Goal: Task Accomplishment & Management: Use online tool/utility

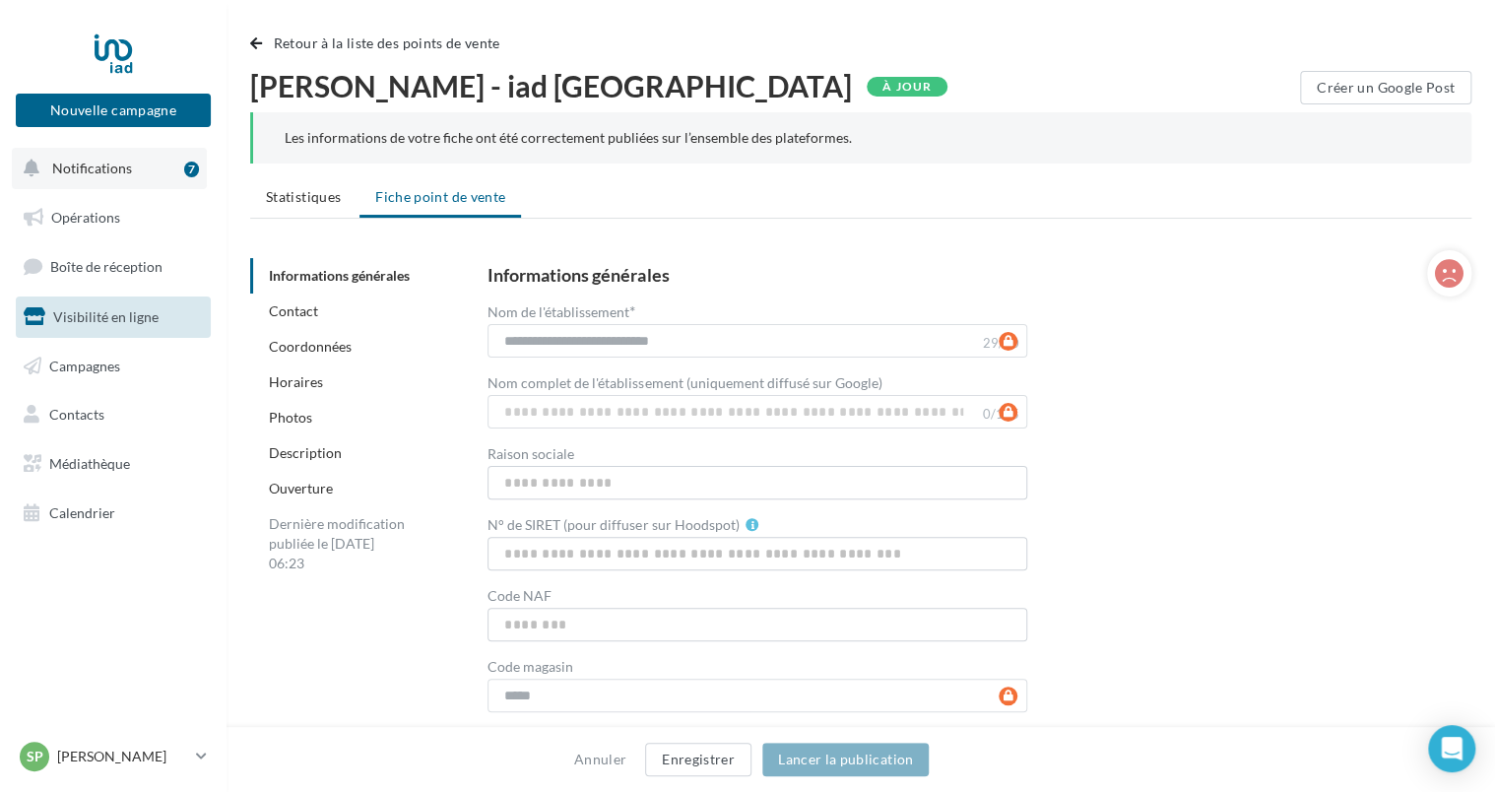
click at [158, 158] on button "Notifications 7" at bounding box center [109, 168] width 195 height 41
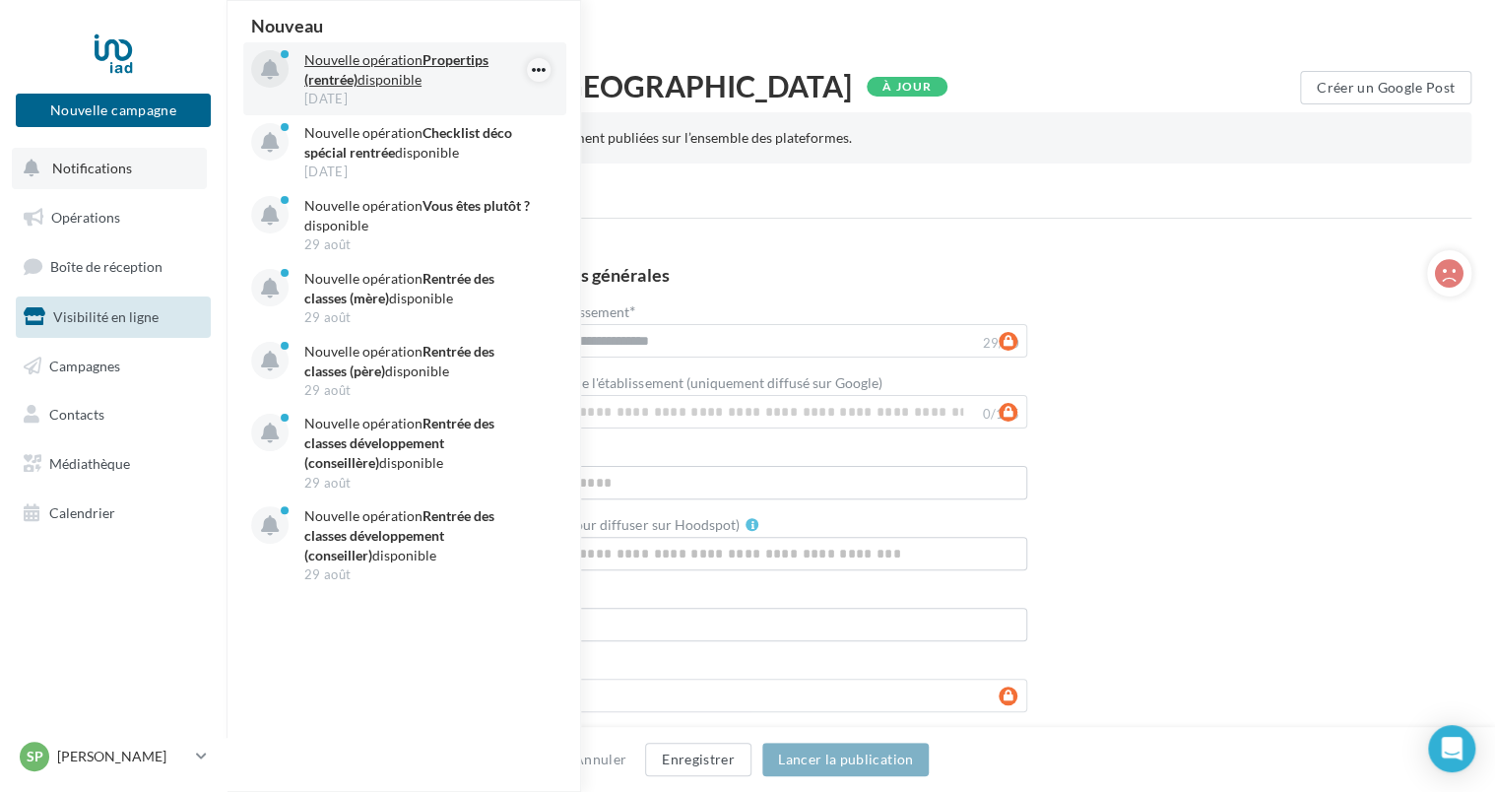
click at [543, 61] on icon "button" at bounding box center [539, 70] width 16 height 24
click at [374, 59] on p "Nouvelle opération Propertips (rentrée) disponible" at bounding box center [418, 69] width 229 height 39
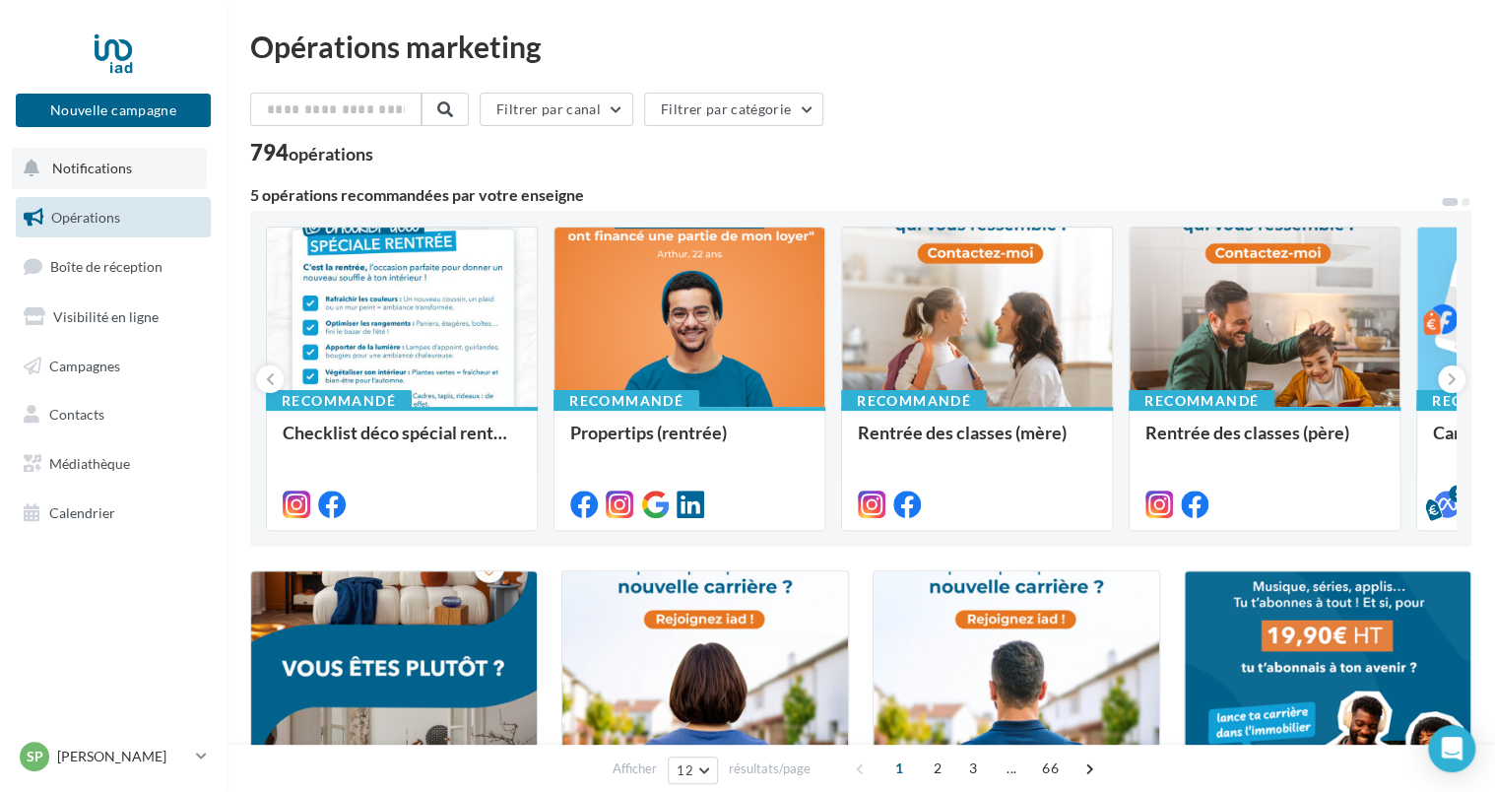
click at [125, 166] on span "Notifications" at bounding box center [92, 168] width 80 height 17
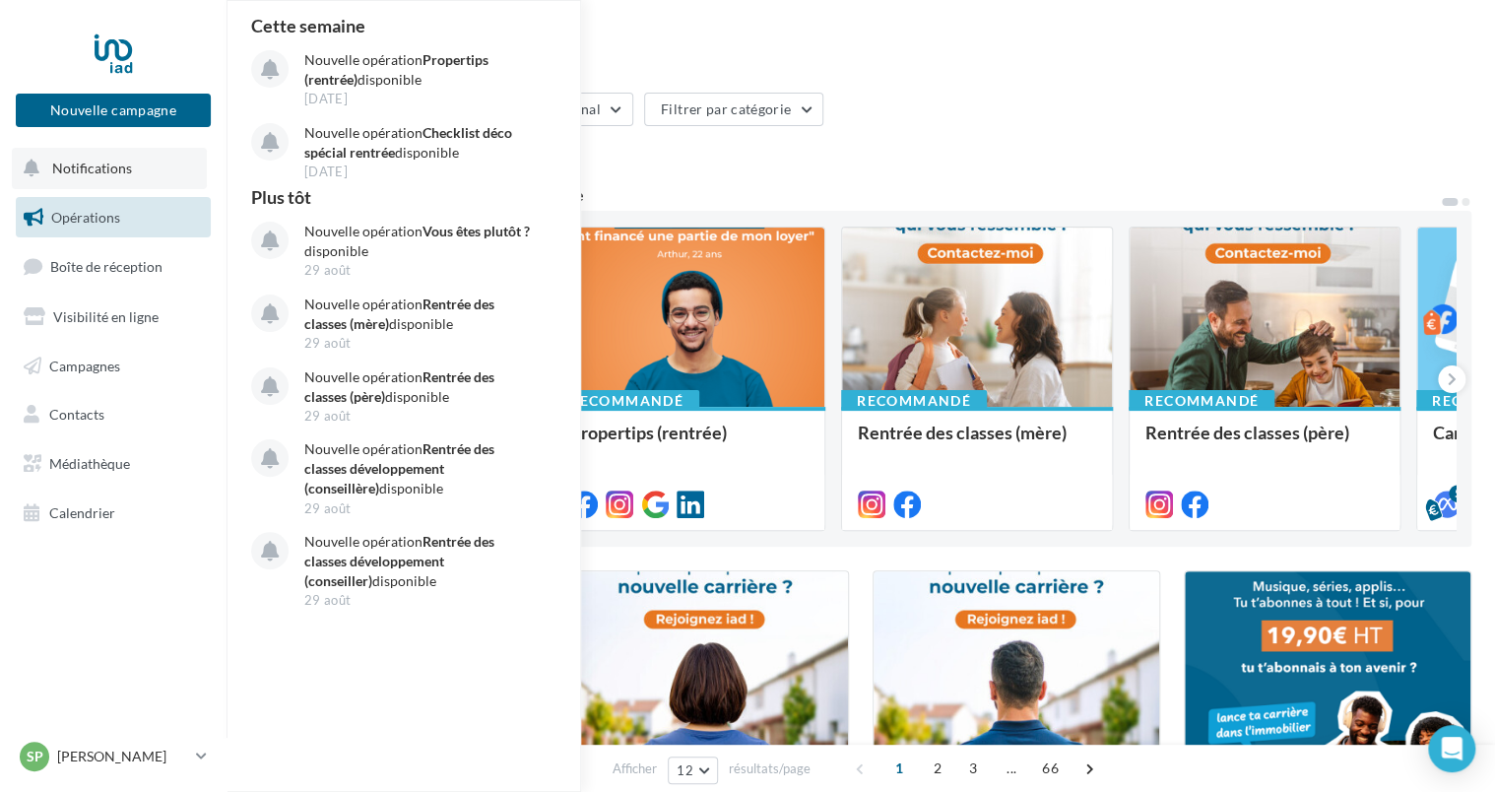
click at [122, 162] on span "Notifications" at bounding box center [92, 168] width 80 height 17
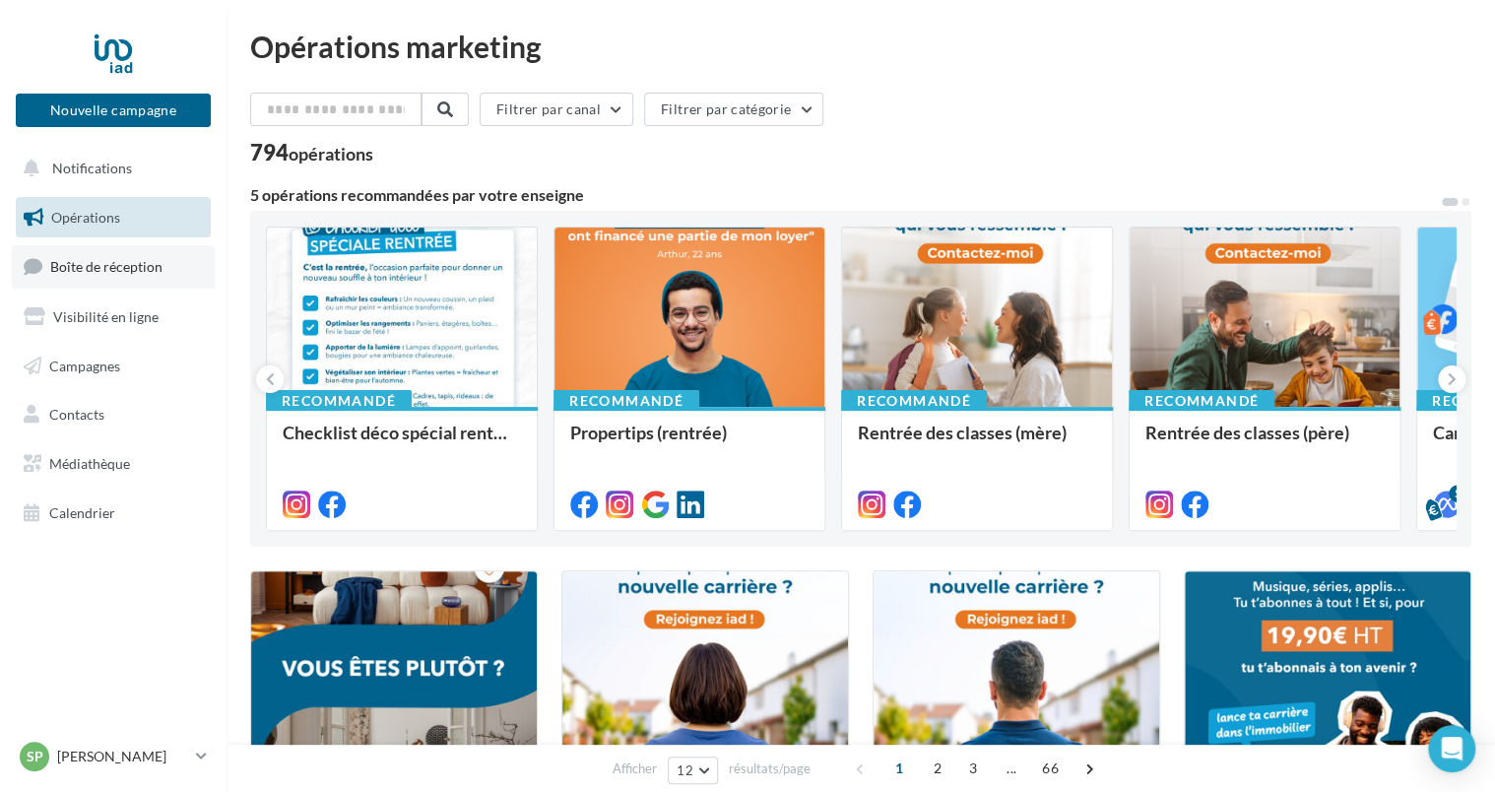
click at [70, 267] on span "Boîte de réception" at bounding box center [106, 266] width 112 height 17
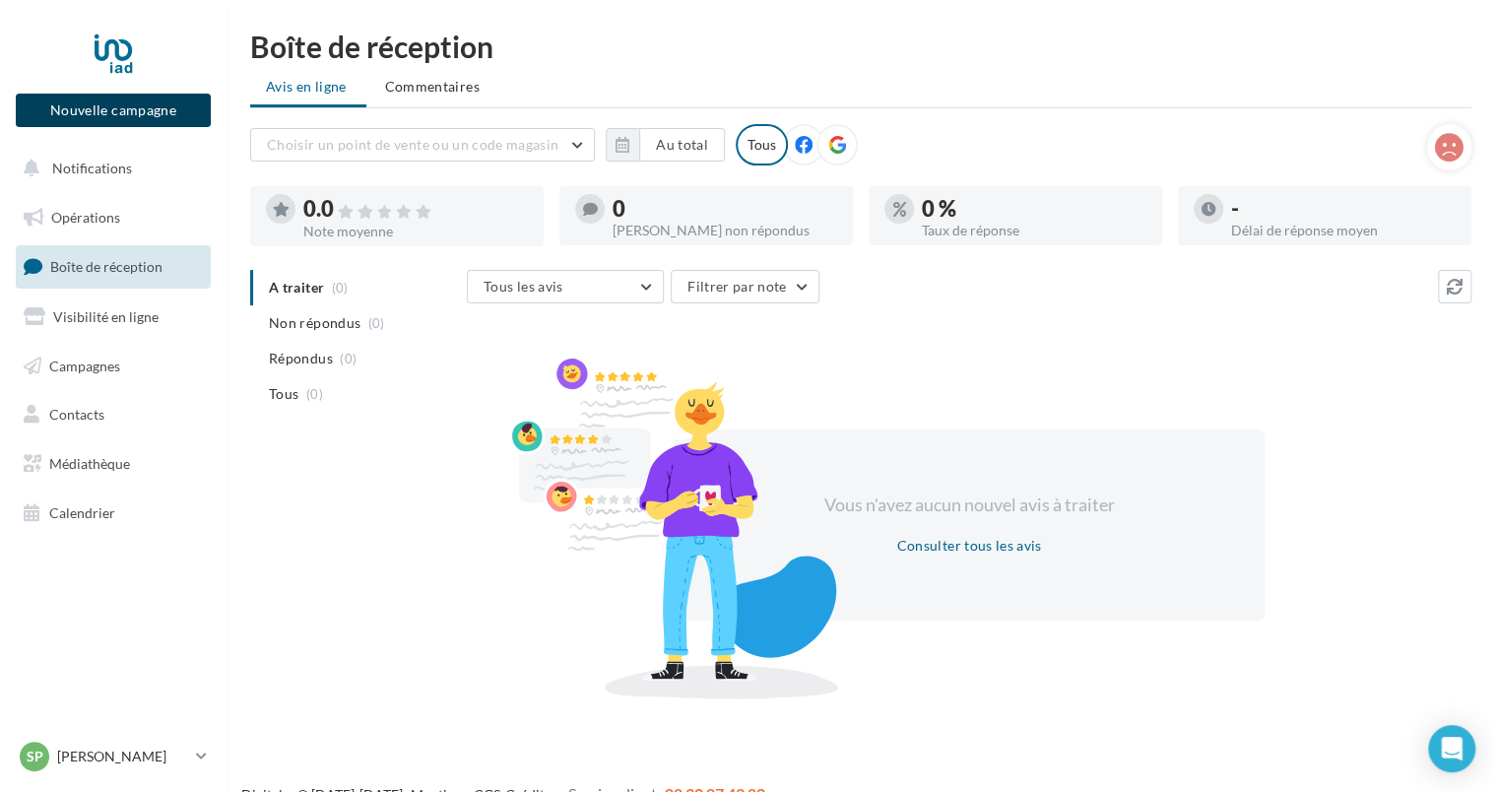
click at [138, 107] on button "Nouvelle campagne" at bounding box center [113, 110] width 195 height 33
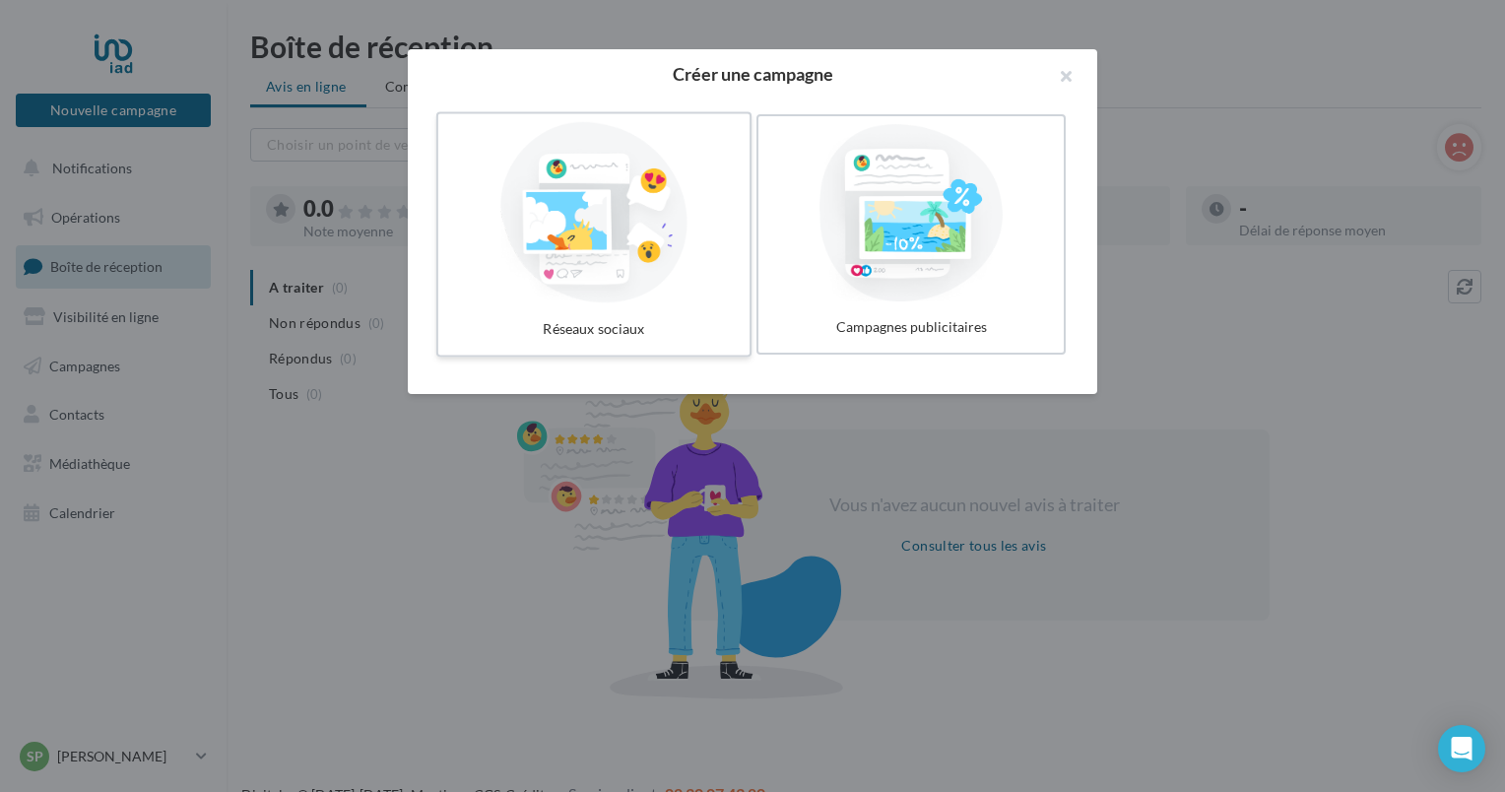
click at [647, 214] on div at bounding box center [593, 212] width 295 height 181
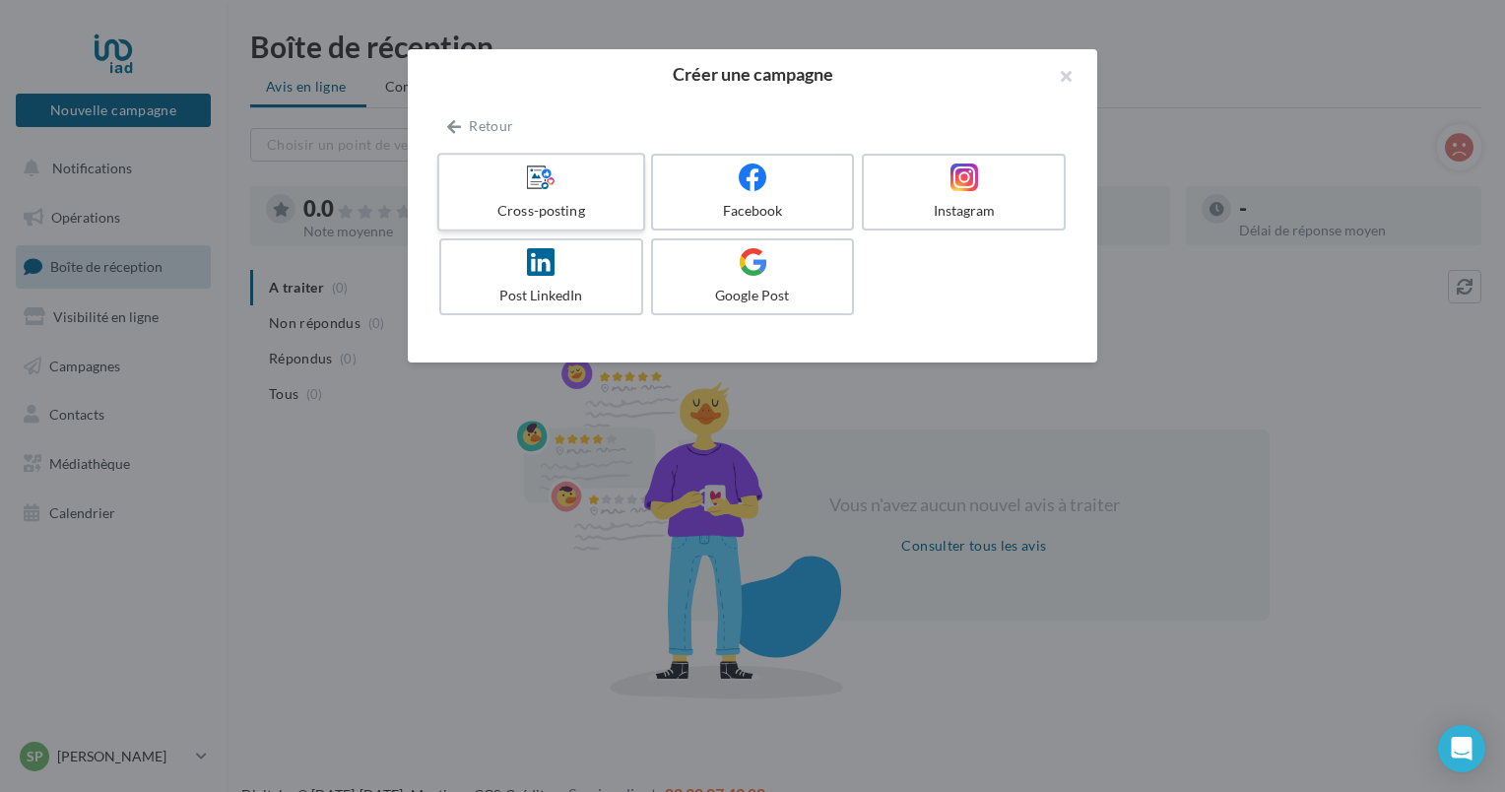
click at [535, 183] on icon at bounding box center [541, 177] width 29 height 29
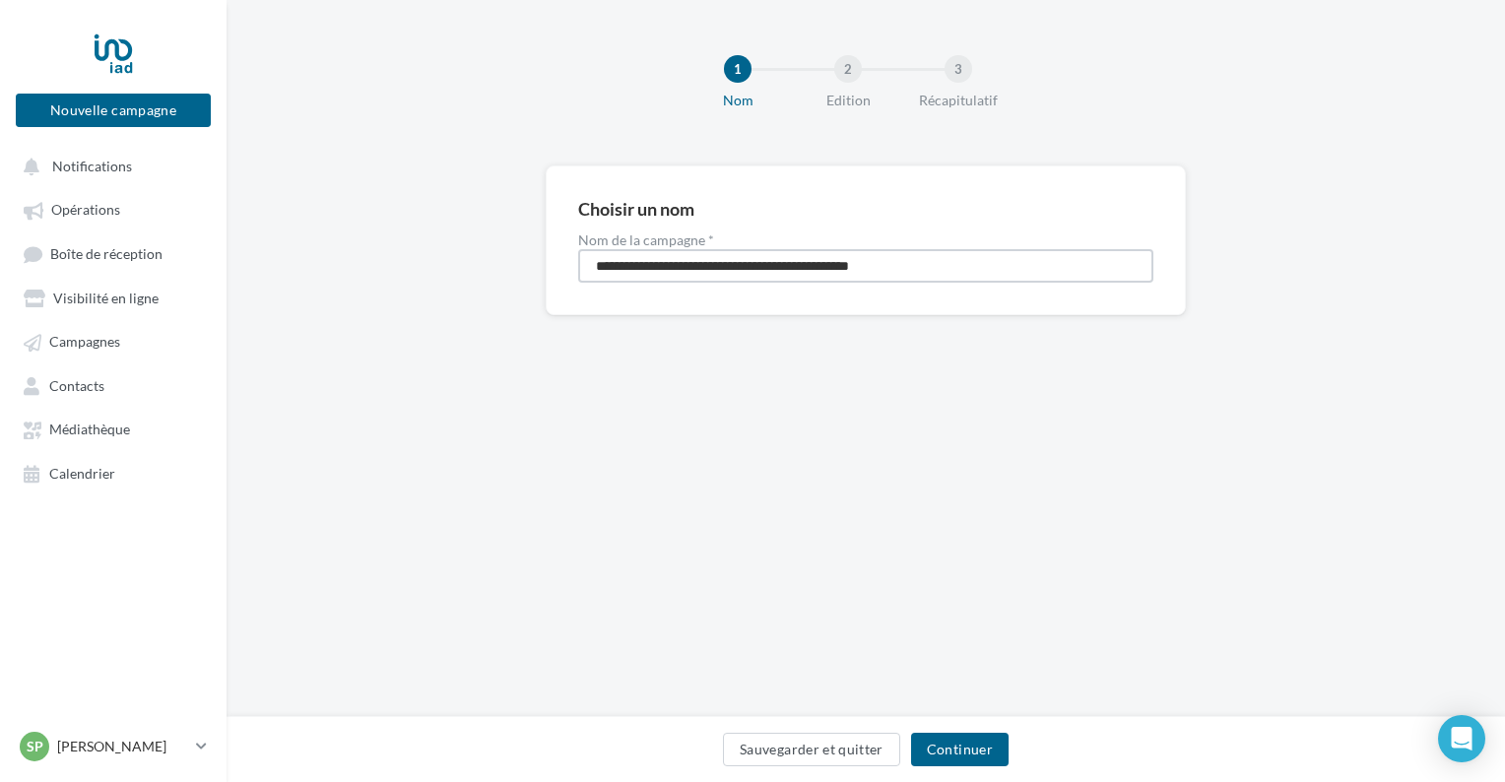
click at [972, 272] on input "**********" at bounding box center [865, 265] width 575 height 33
type input "*"
type input "**********"
click at [954, 749] on button "Continuer" at bounding box center [960, 749] width 98 height 33
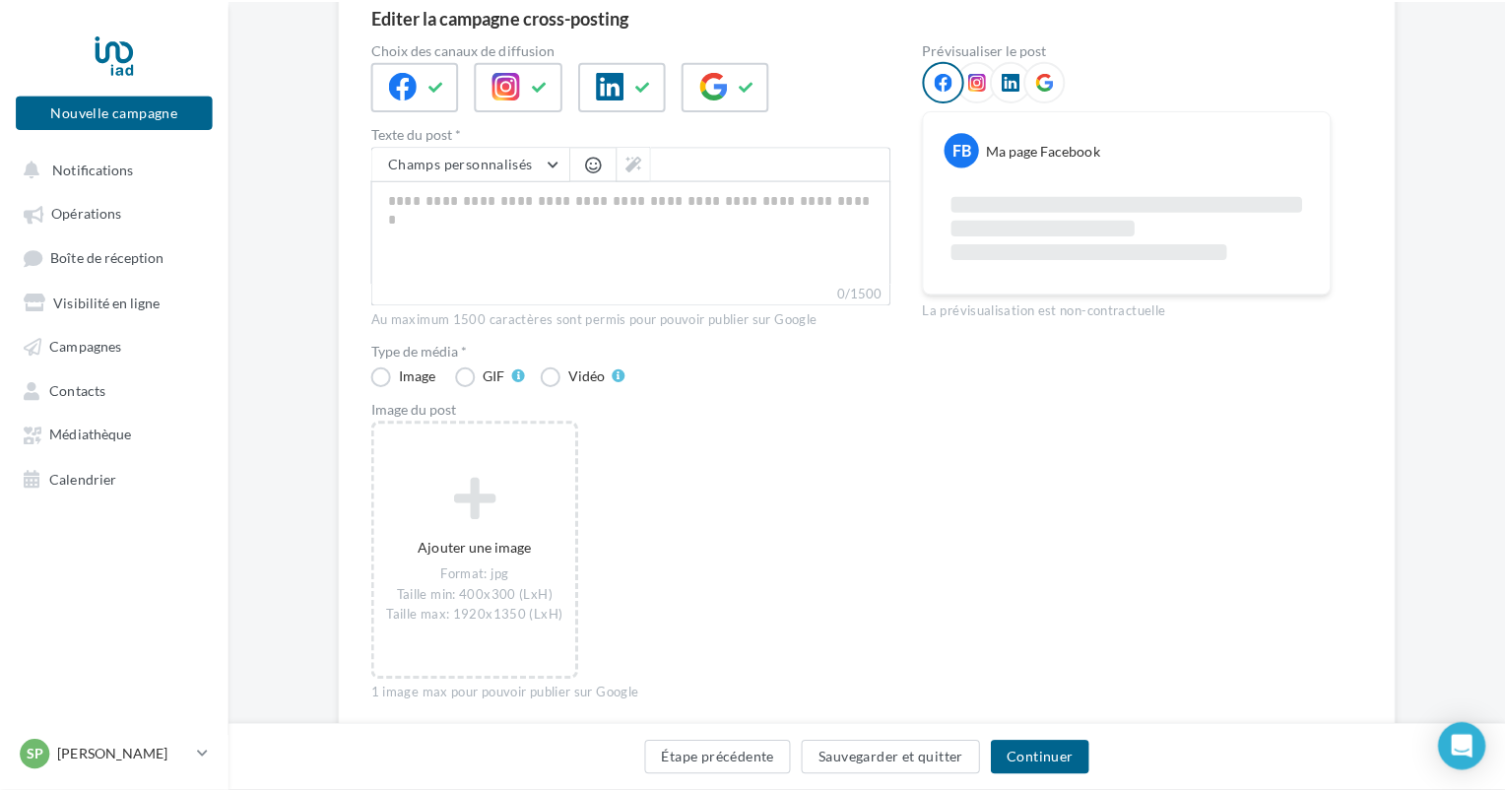
scroll to position [167, 0]
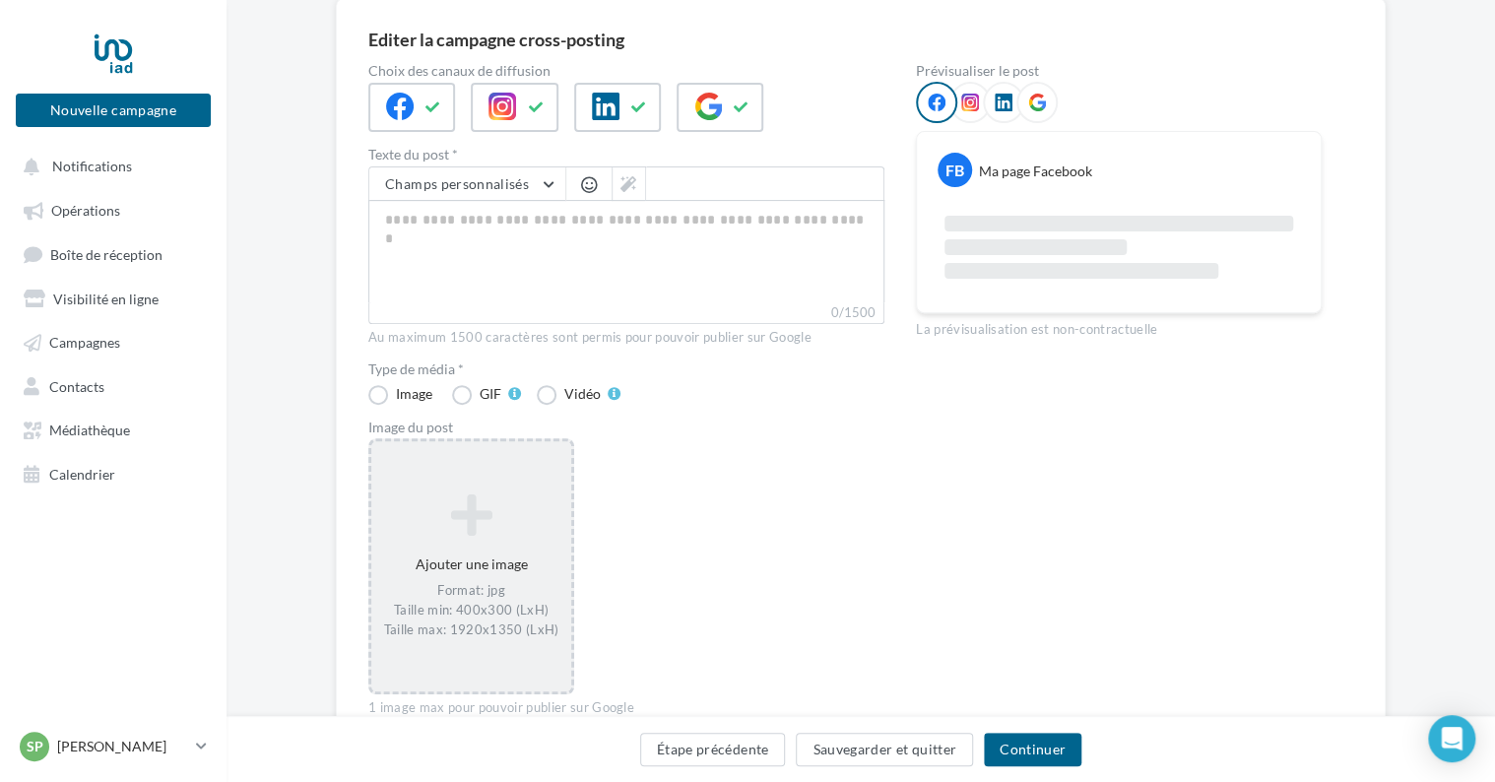
click at [479, 508] on icon at bounding box center [471, 514] width 184 height 47
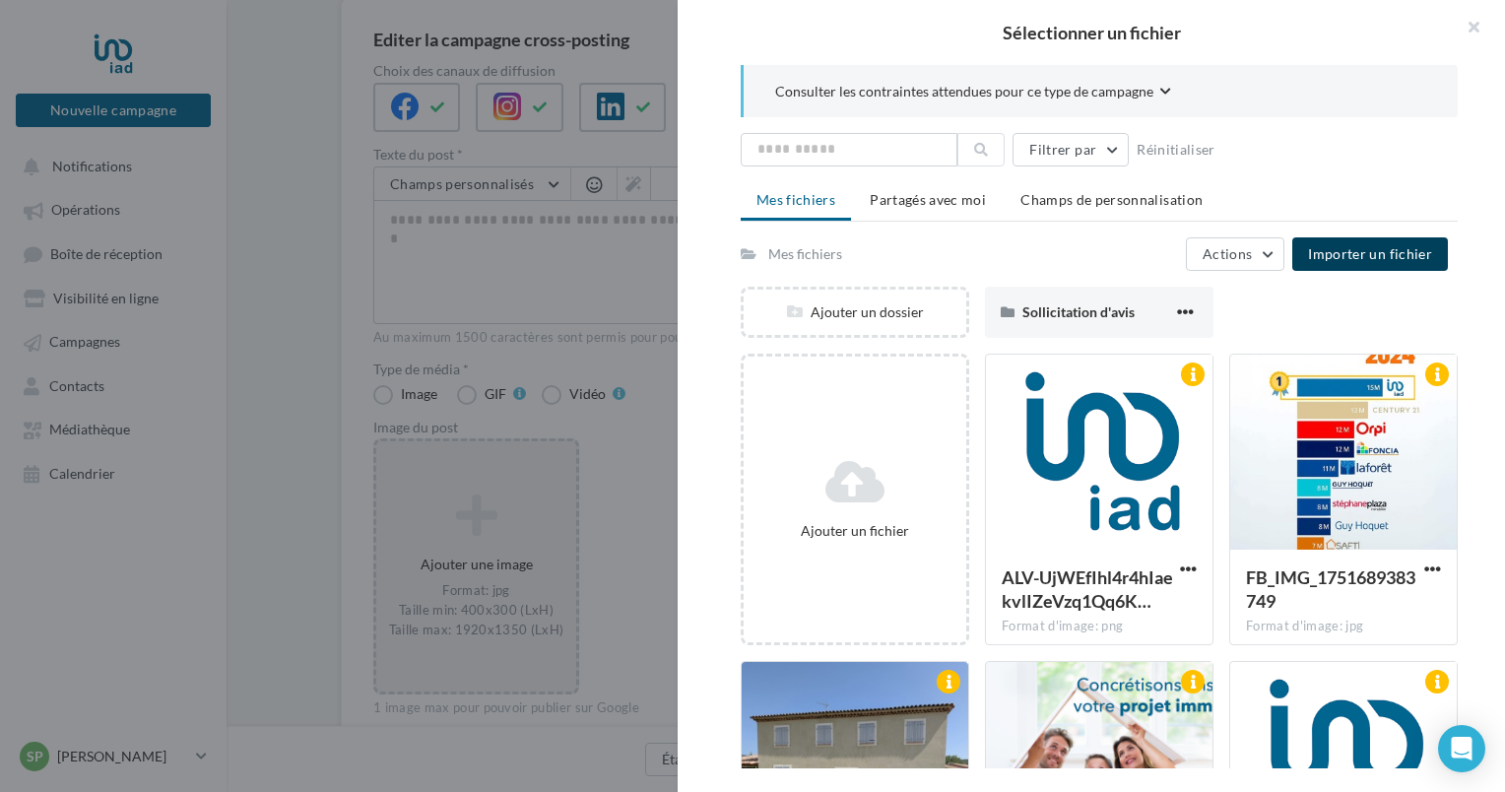
click at [1372, 242] on button "Importer un fichier" at bounding box center [1370, 253] width 156 height 33
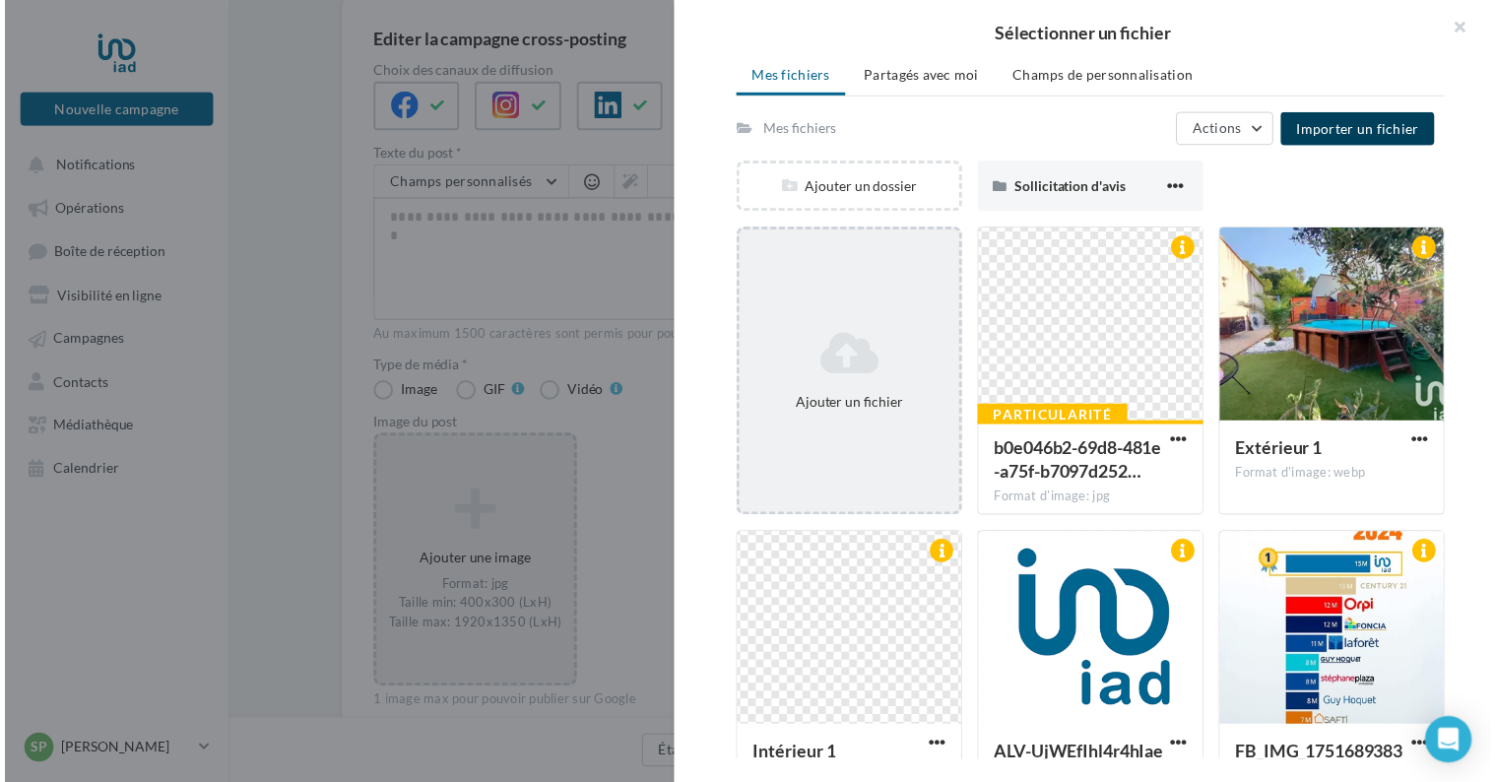
scroll to position [0, 0]
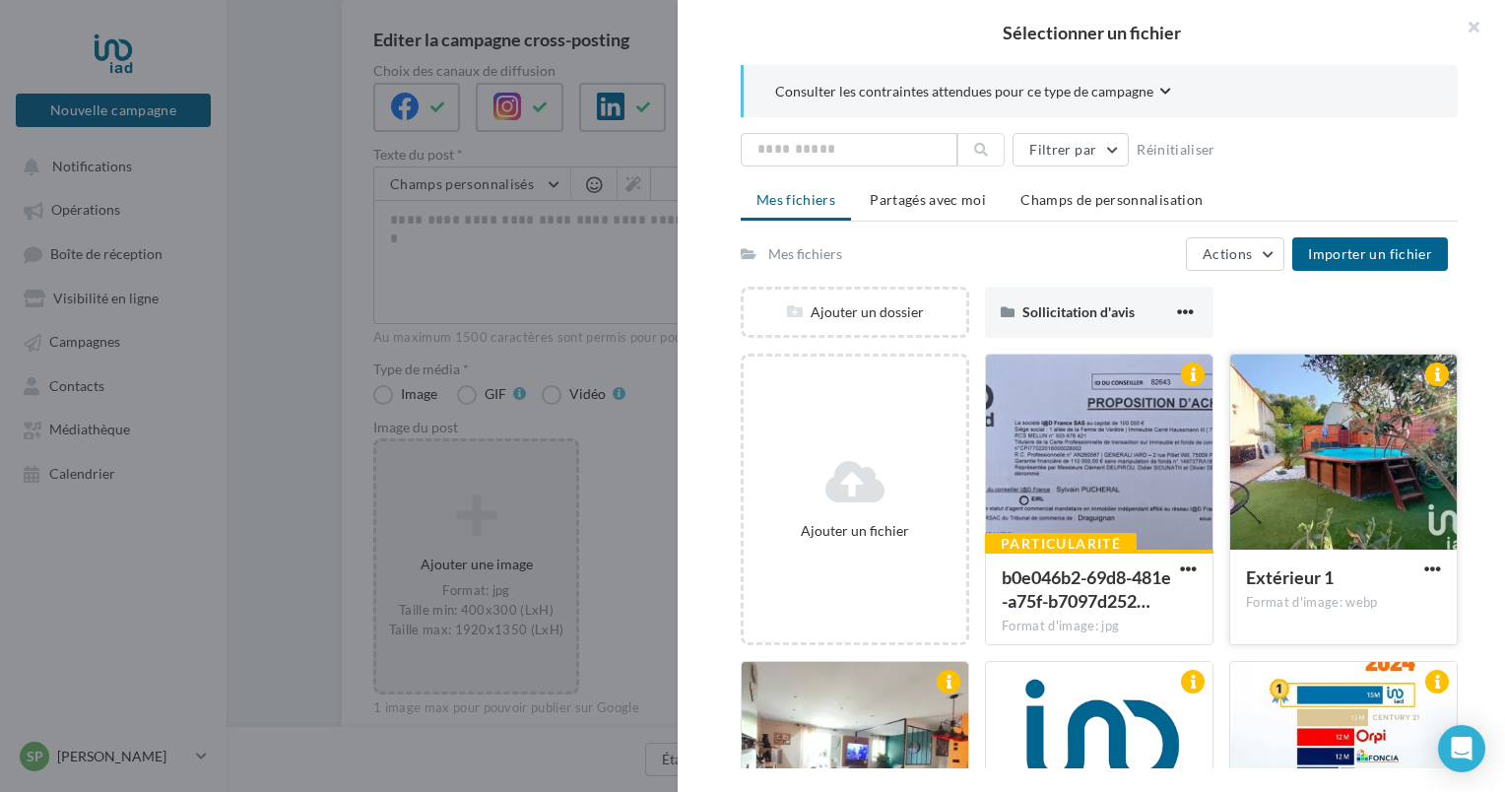
click at [1298, 408] on div at bounding box center [1343, 453] width 227 height 197
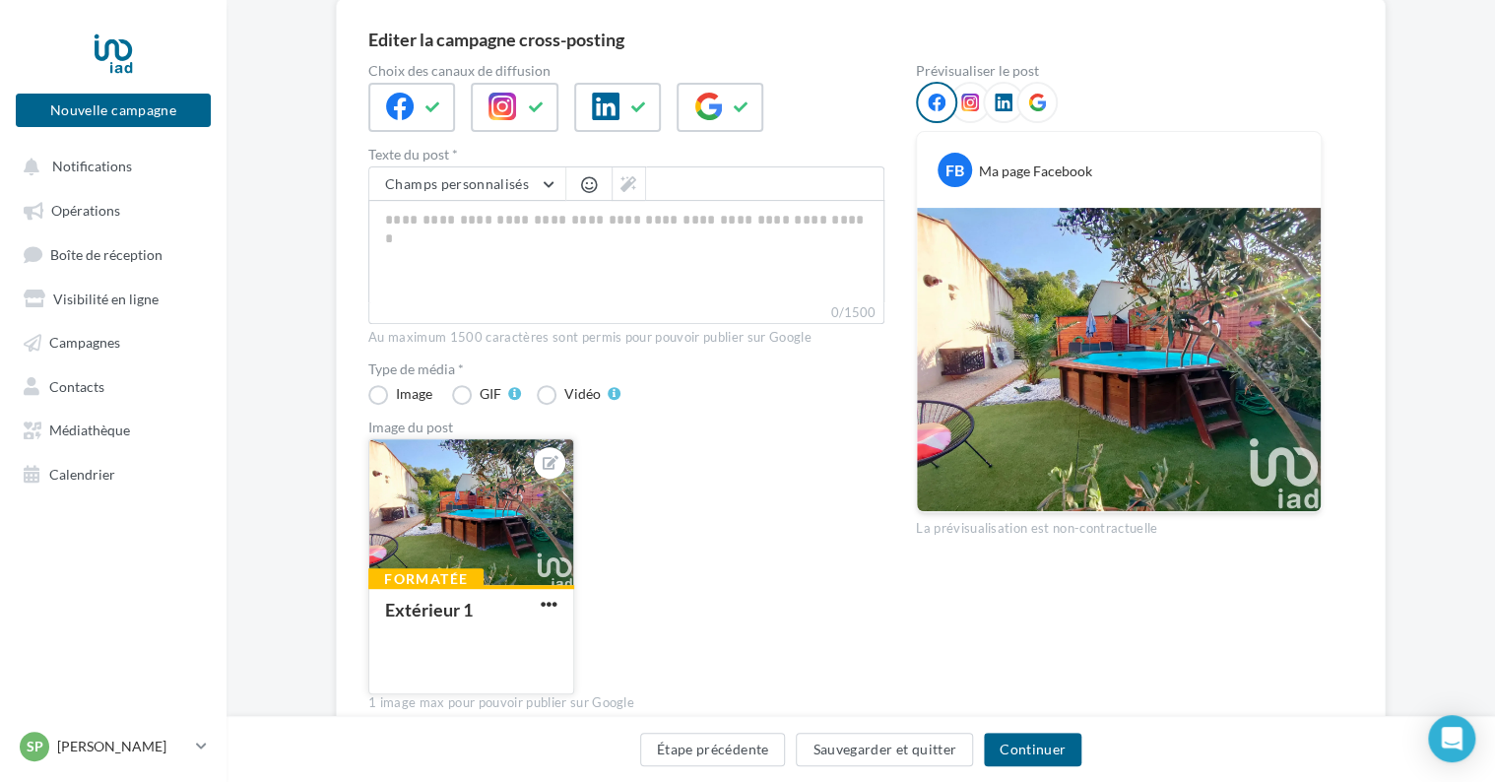
click at [472, 630] on div "Extérieur 1" at bounding box center [471, 638] width 172 height 75
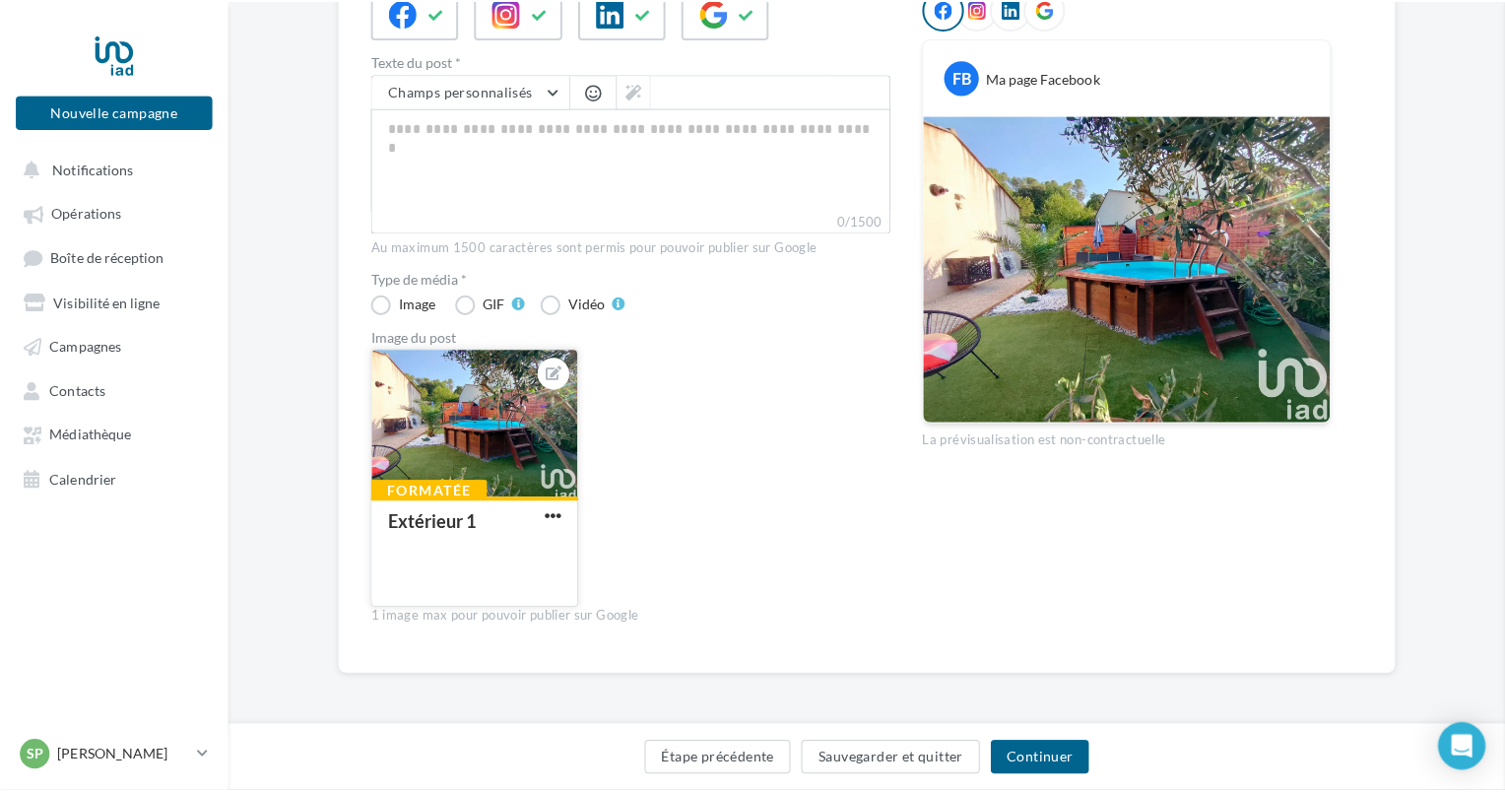
scroll to position [251, 0]
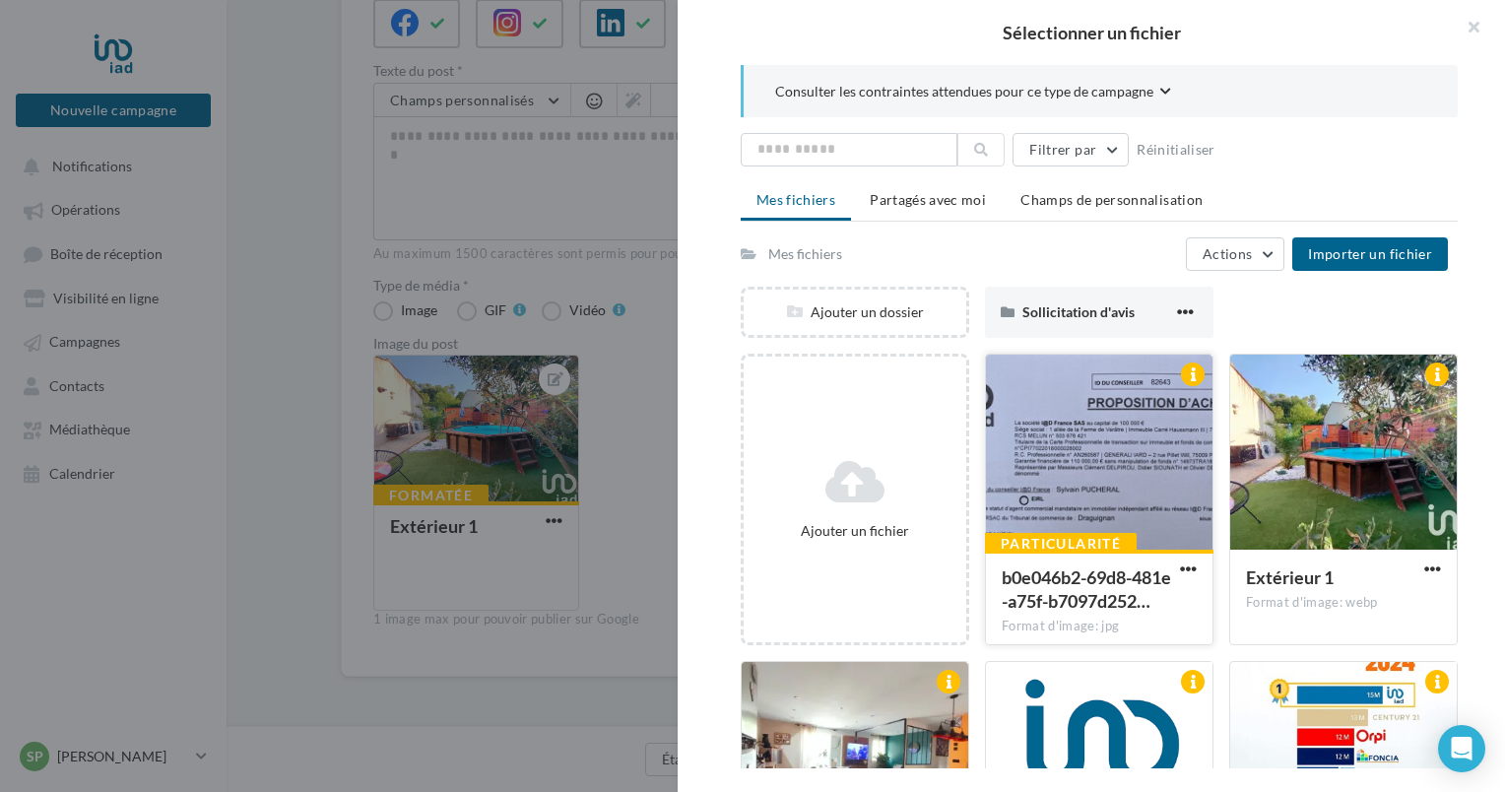
click at [1063, 462] on div at bounding box center [1099, 453] width 227 height 197
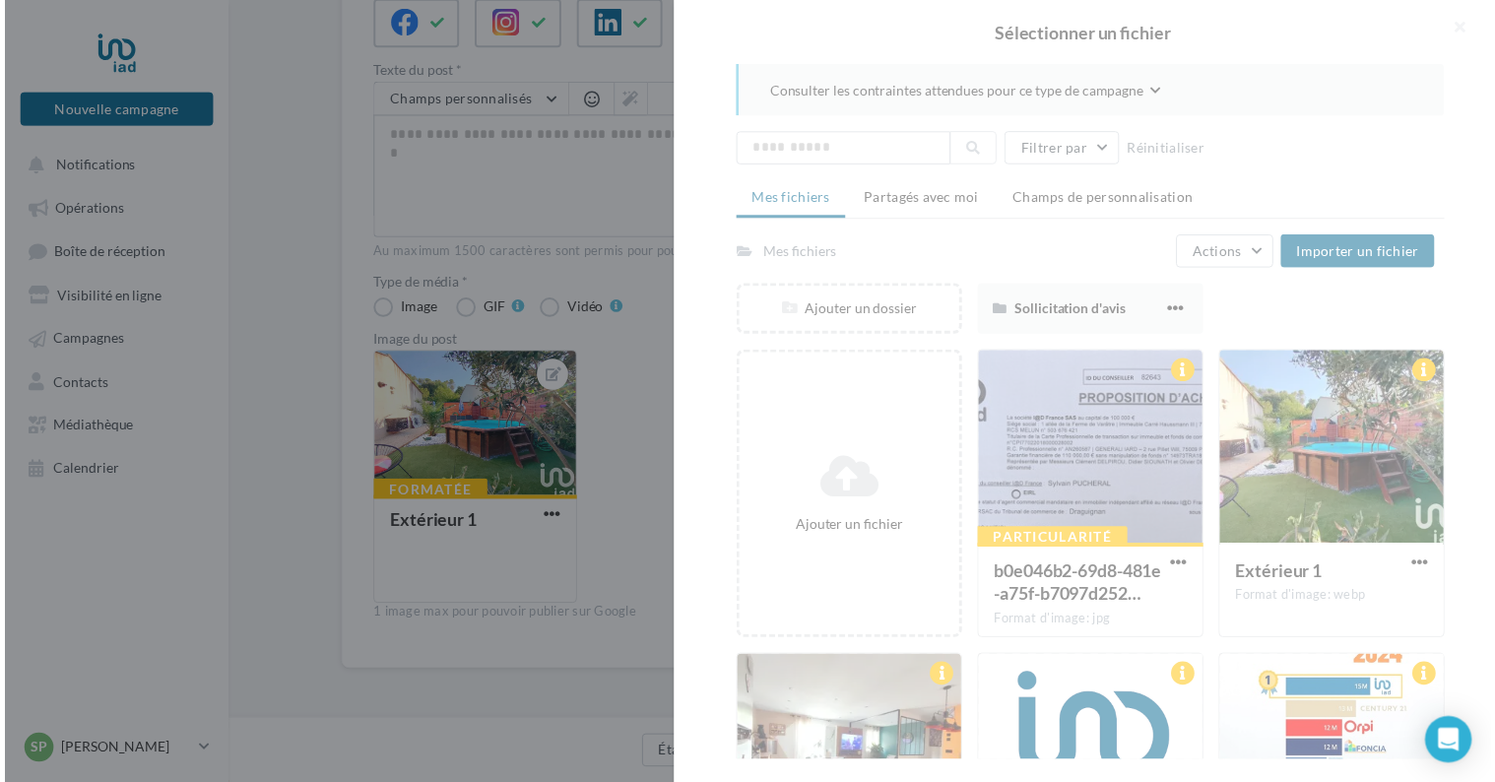
scroll to position [261, 0]
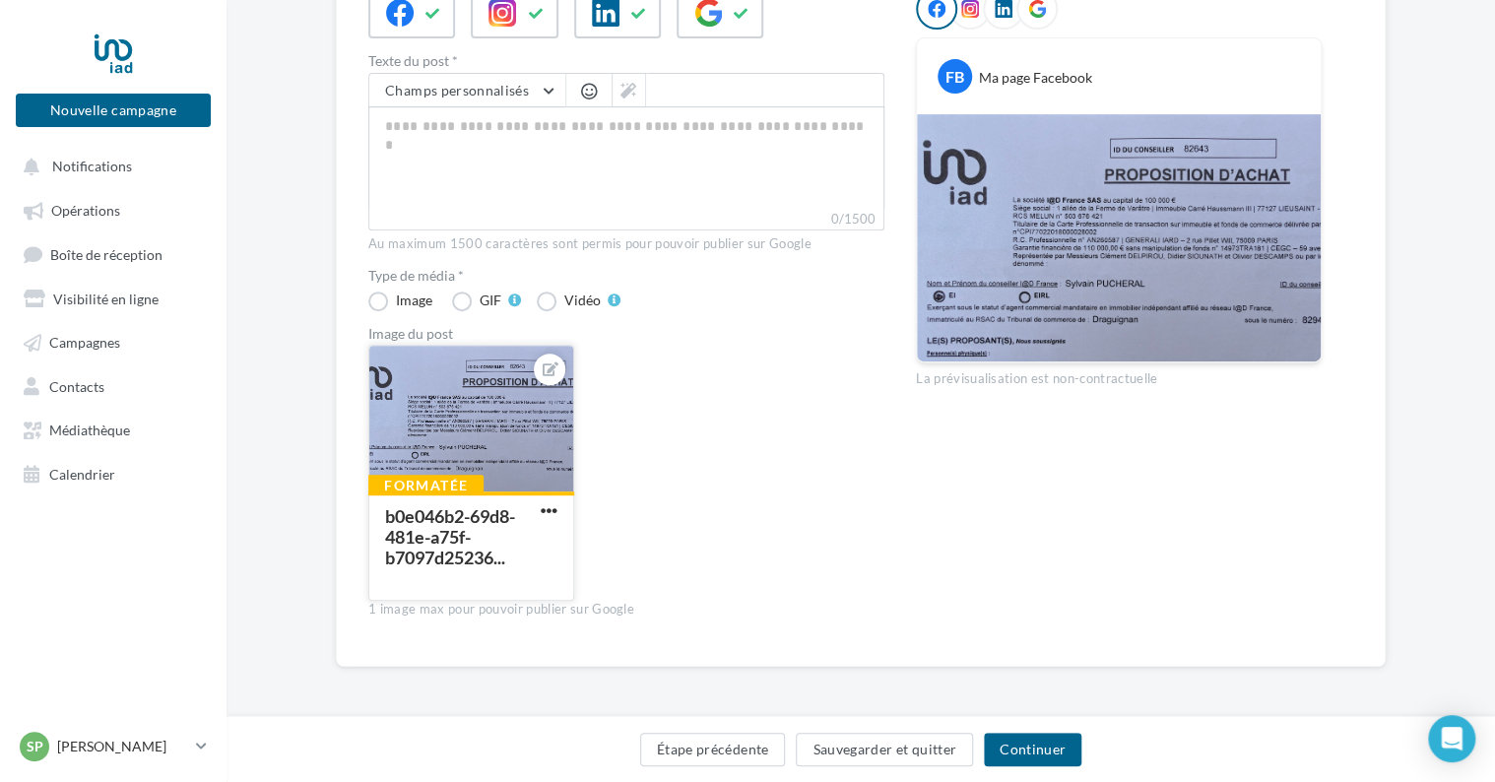
click at [537, 556] on div "b0e046b2-69d8-481e-a75f-b7097d25236..." at bounding box center [467, 538] width 164 height 62
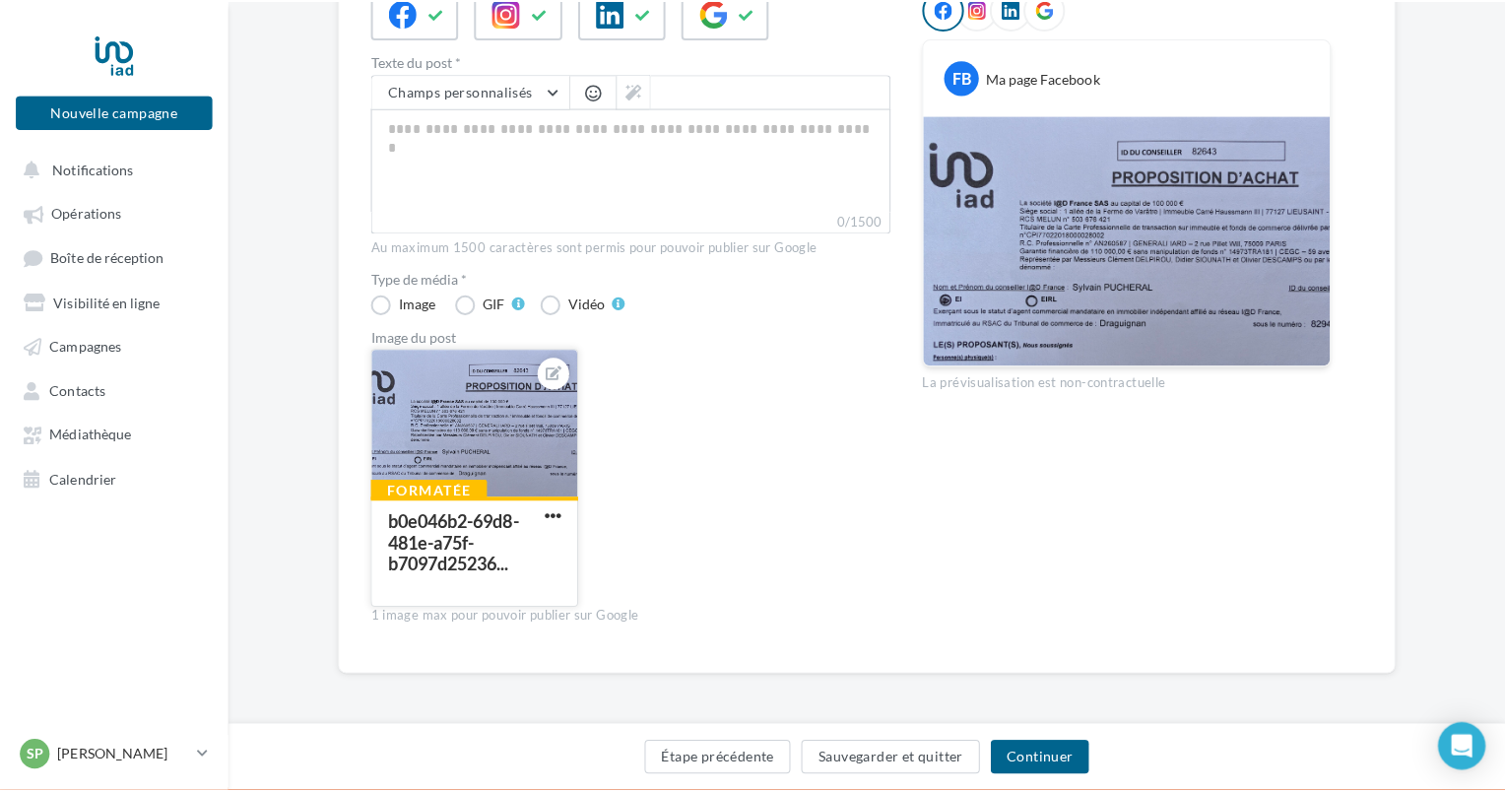
scroll to position [251, 0]
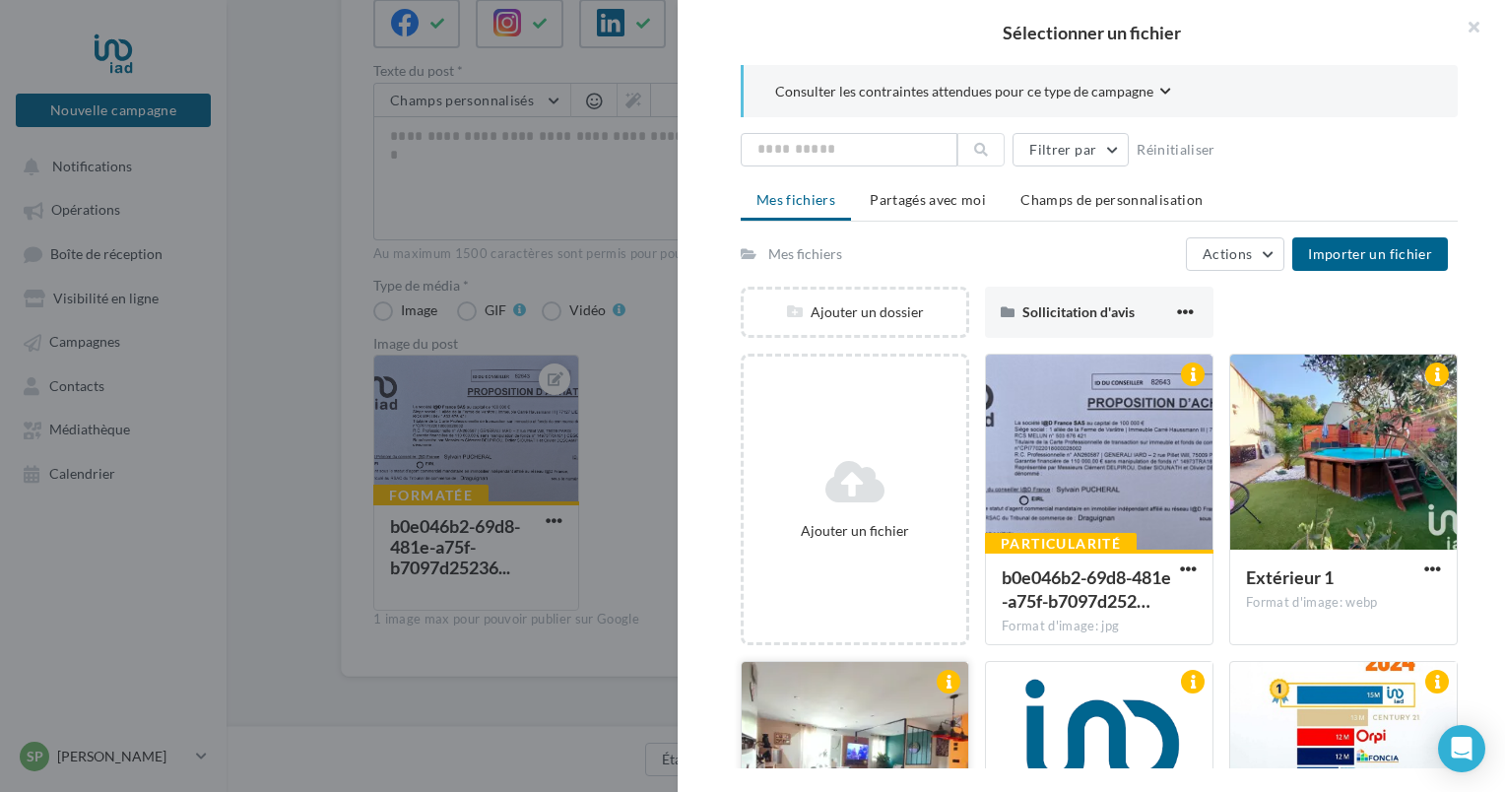
click at [839, 719] on div at bounding box center [855, 760] width 227 height 197
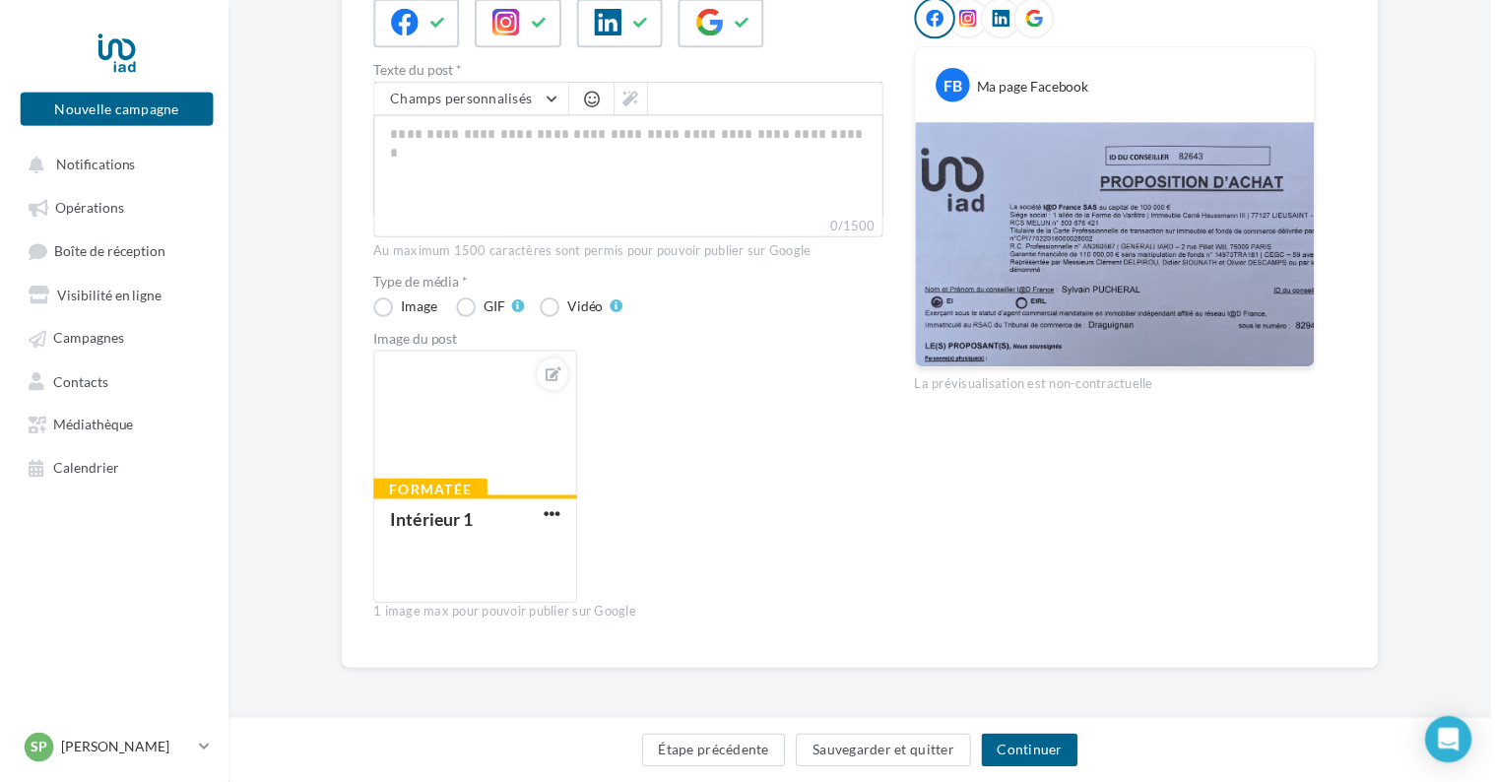
scroll to position [261, 0]
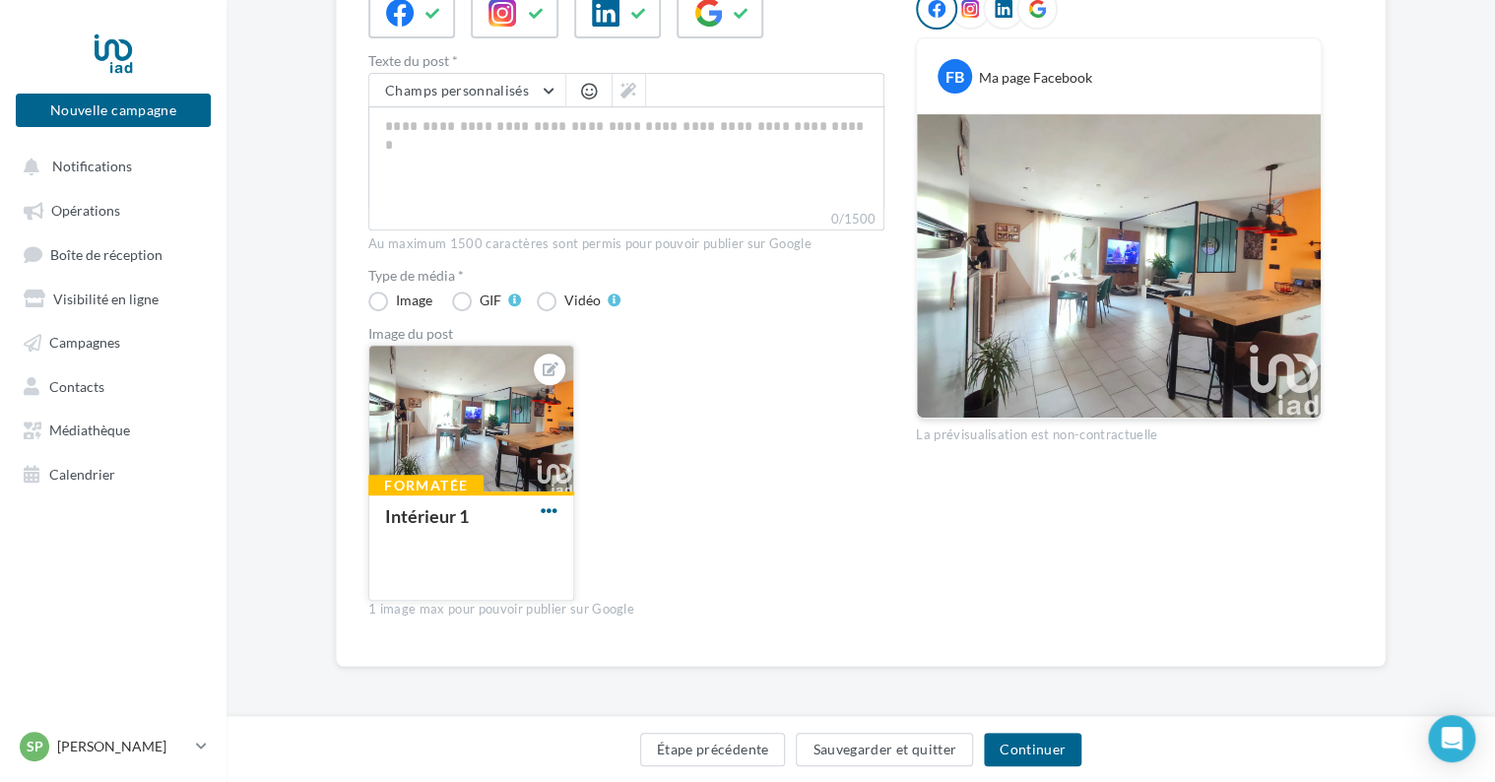
click at [548, 502] on span "button" at bounding box center [549, 510] width 17 height 17
click at [585, 527] on button "Remplacer l'image" at bounding box center [641, 550] width 208 height 51
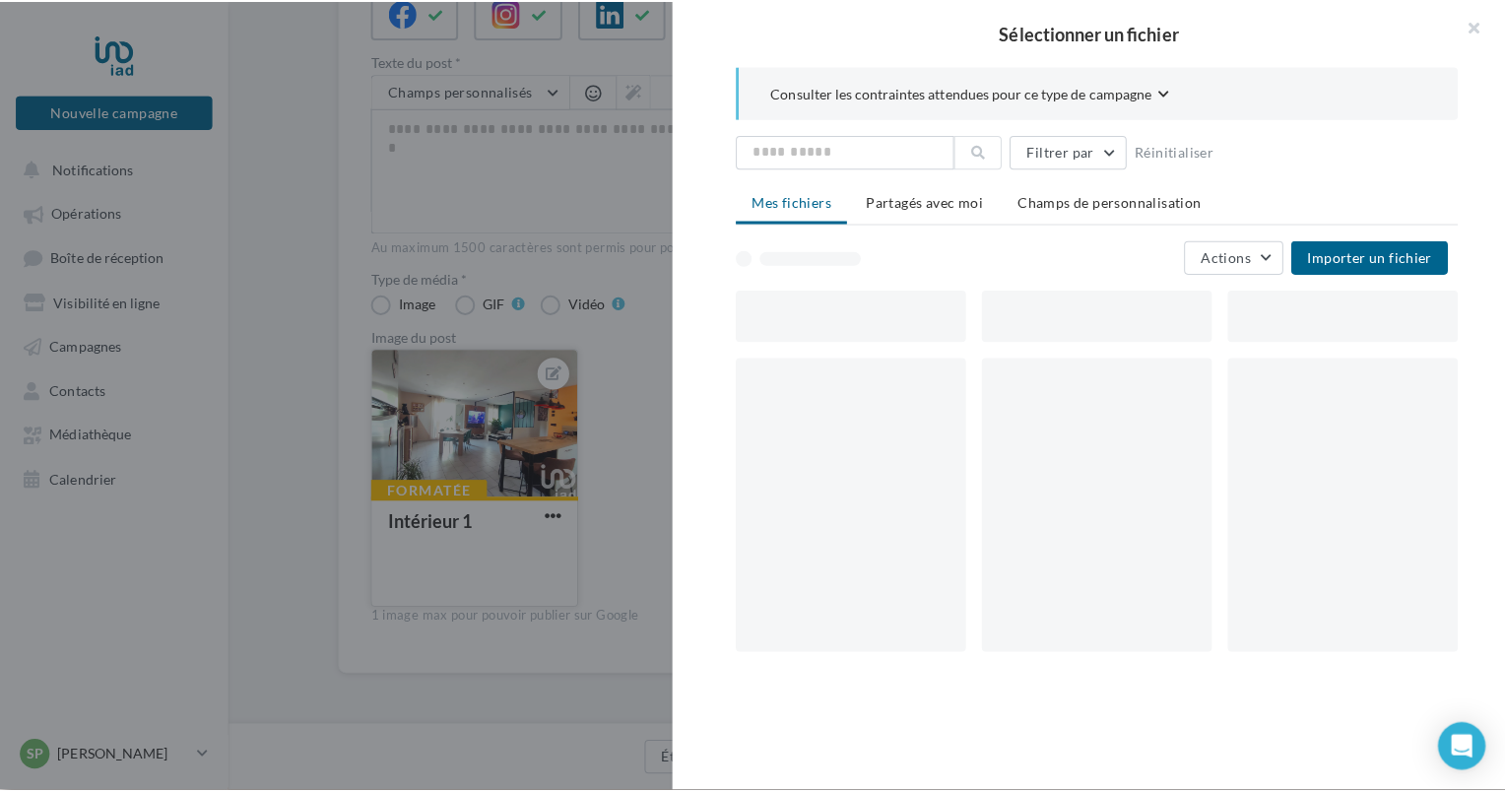
scroll to position [251, 0]
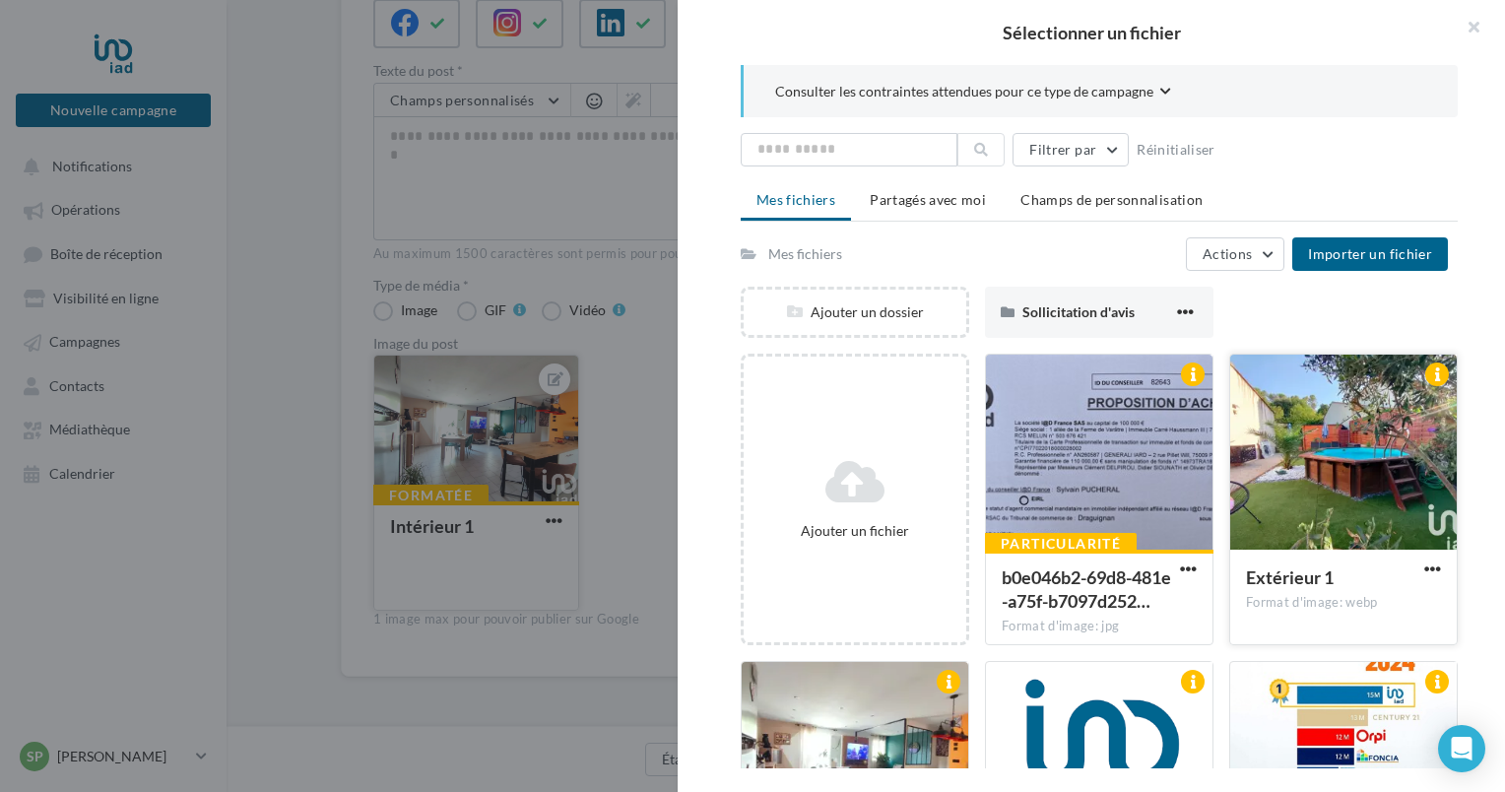
click at [1299, 494] on div at bounding box center [1343, 453] width 227 height 197
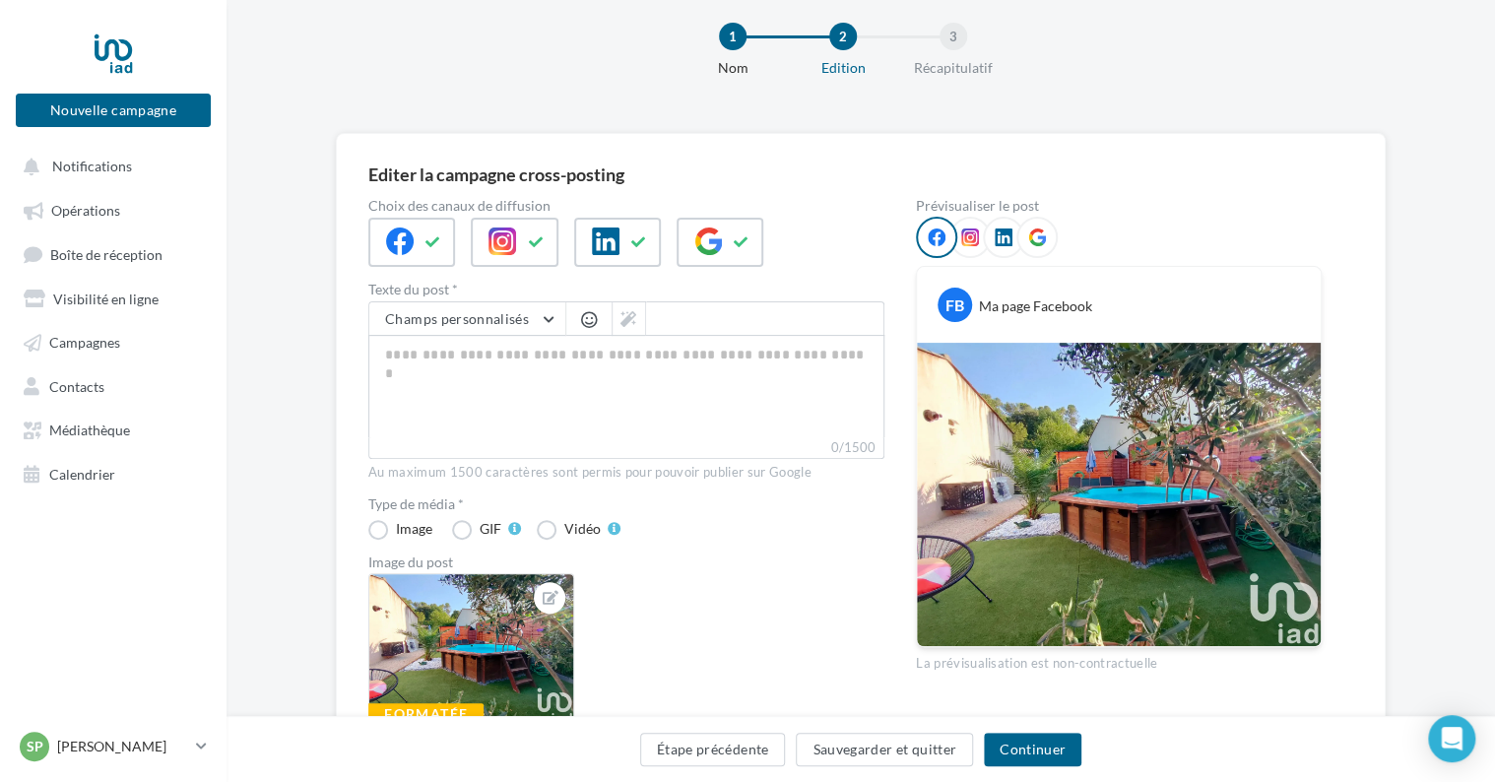
scroll to position [0, 0]
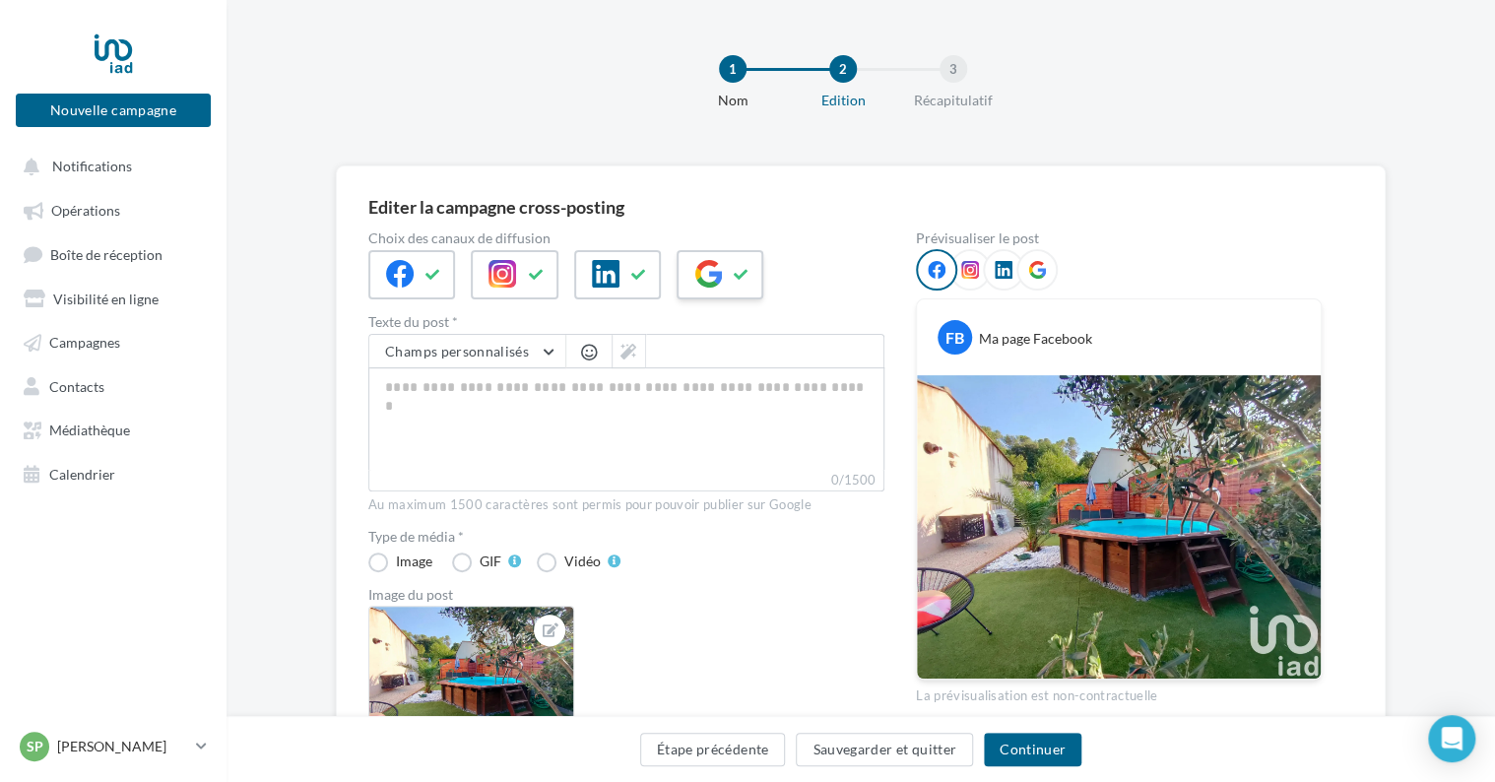
click at [730, 271] on button at bounding box center [742, 275] width 24 height 30
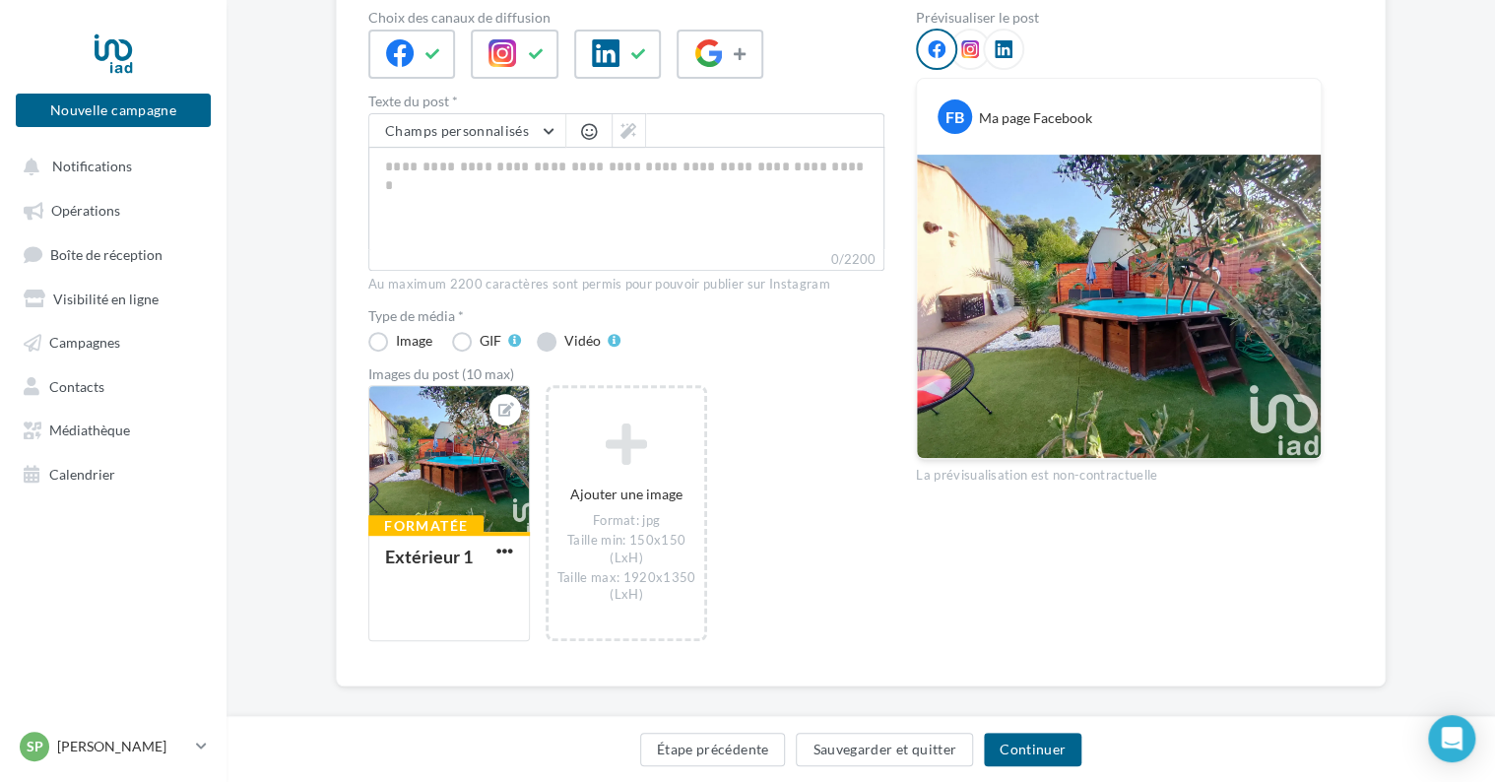
scroll to position [240, 0]
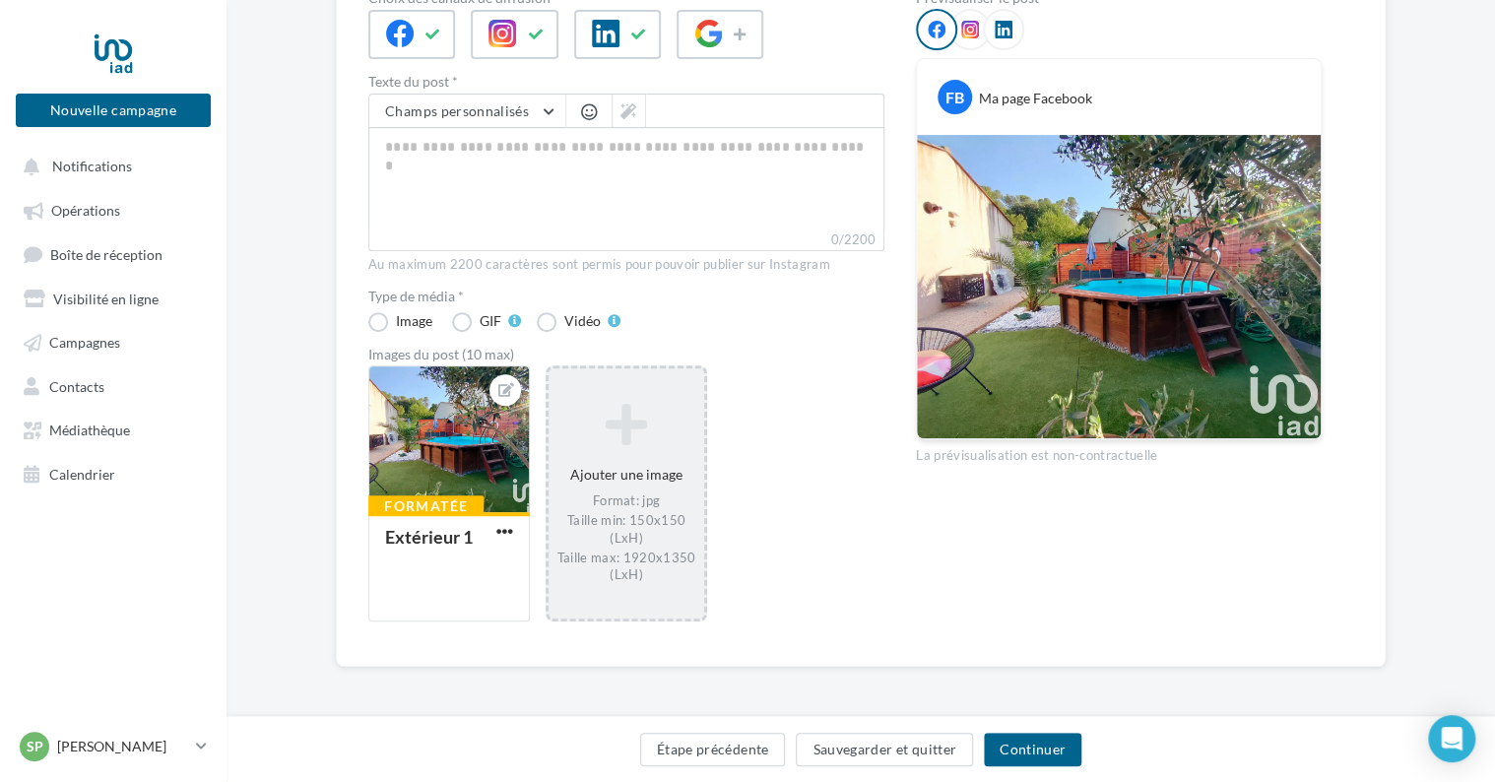
click at [626, 461] on div "Ajouter une image Format: jpg Taille min: 150x150 (LxH) Taille max: 1920x1350 (…" at bounding box center [627, 493] width 156 height 200
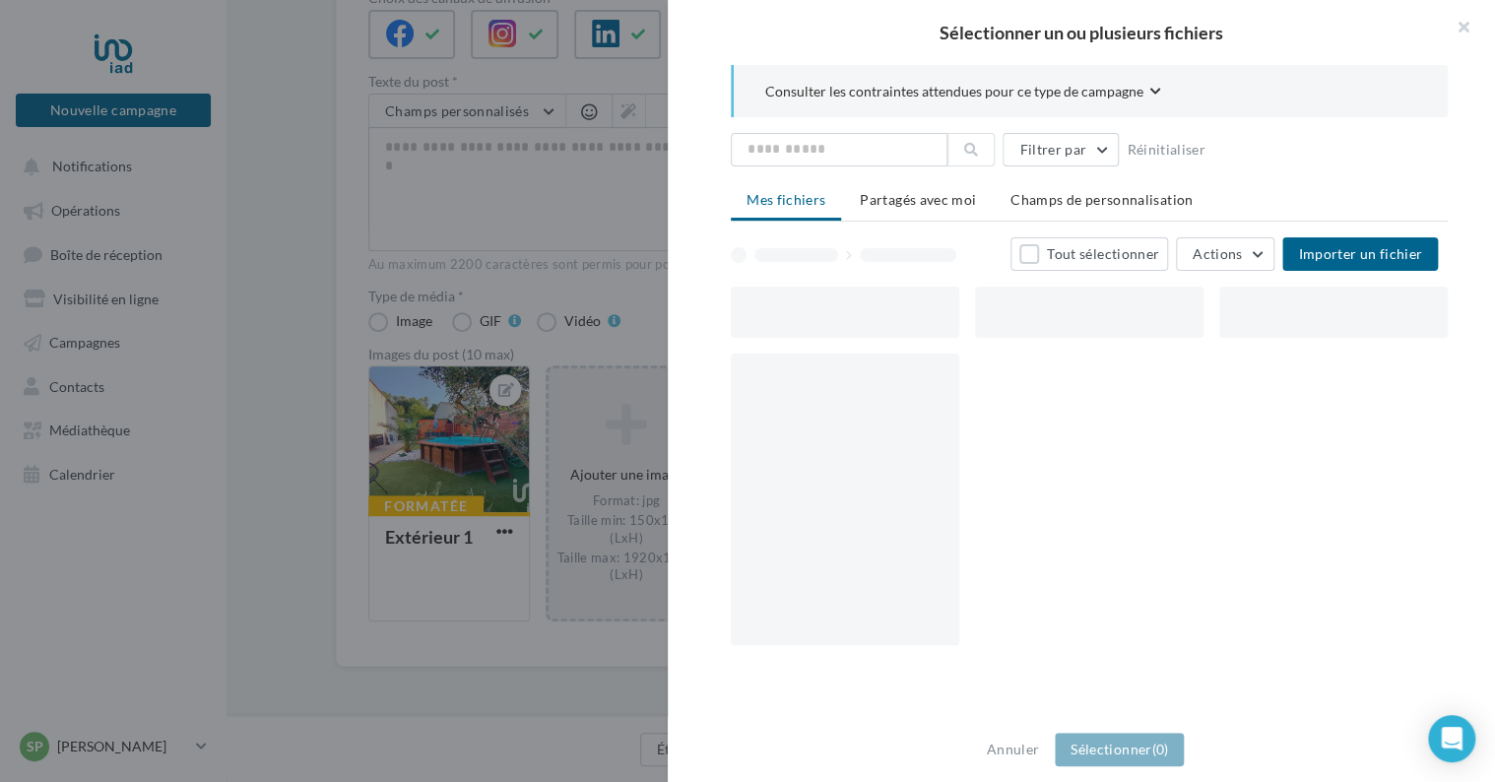
scroll to position [229, 0]
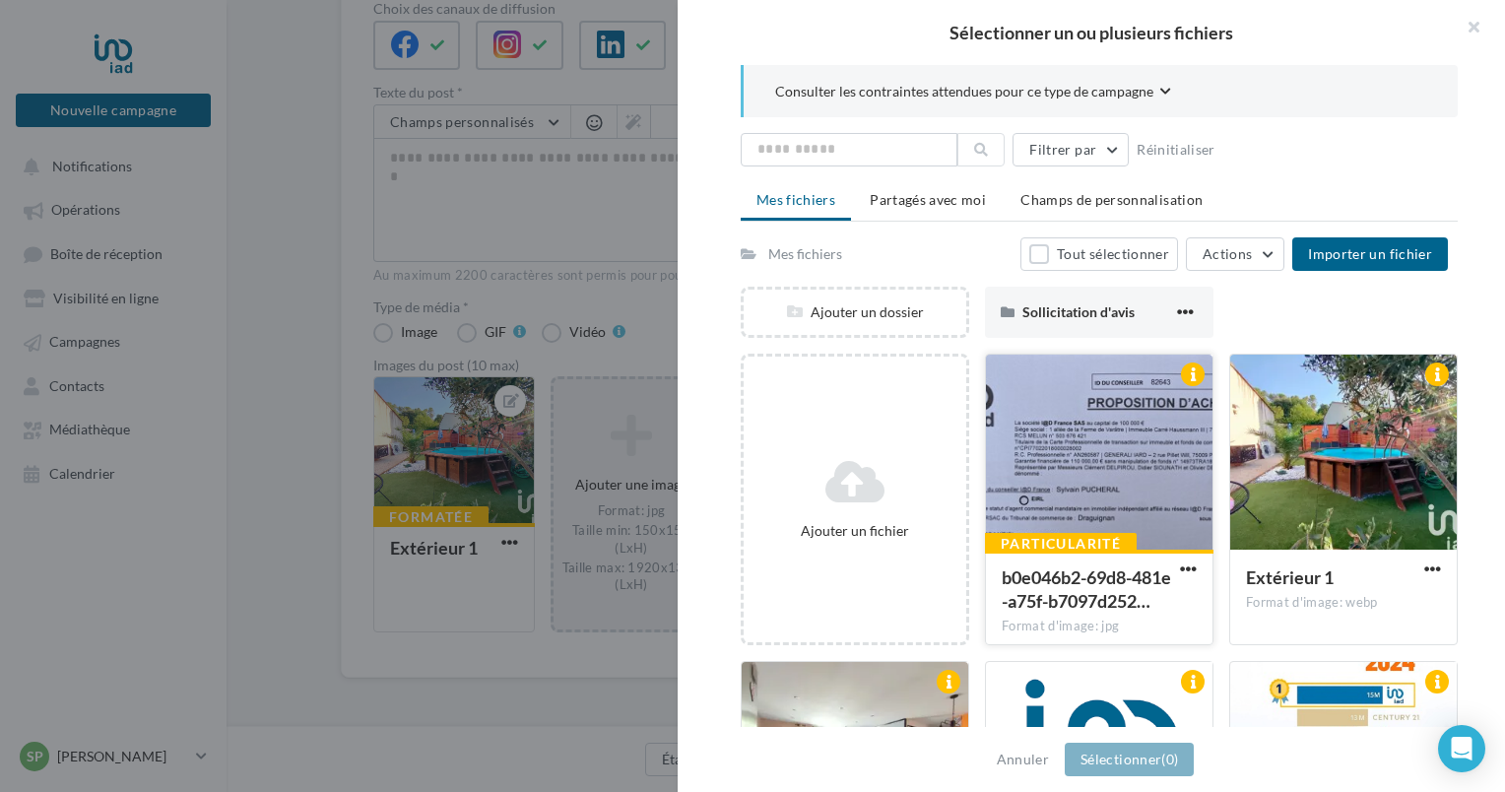
click at [1055, 450] on div at bounding box center [1099, 453] width 227 height 197
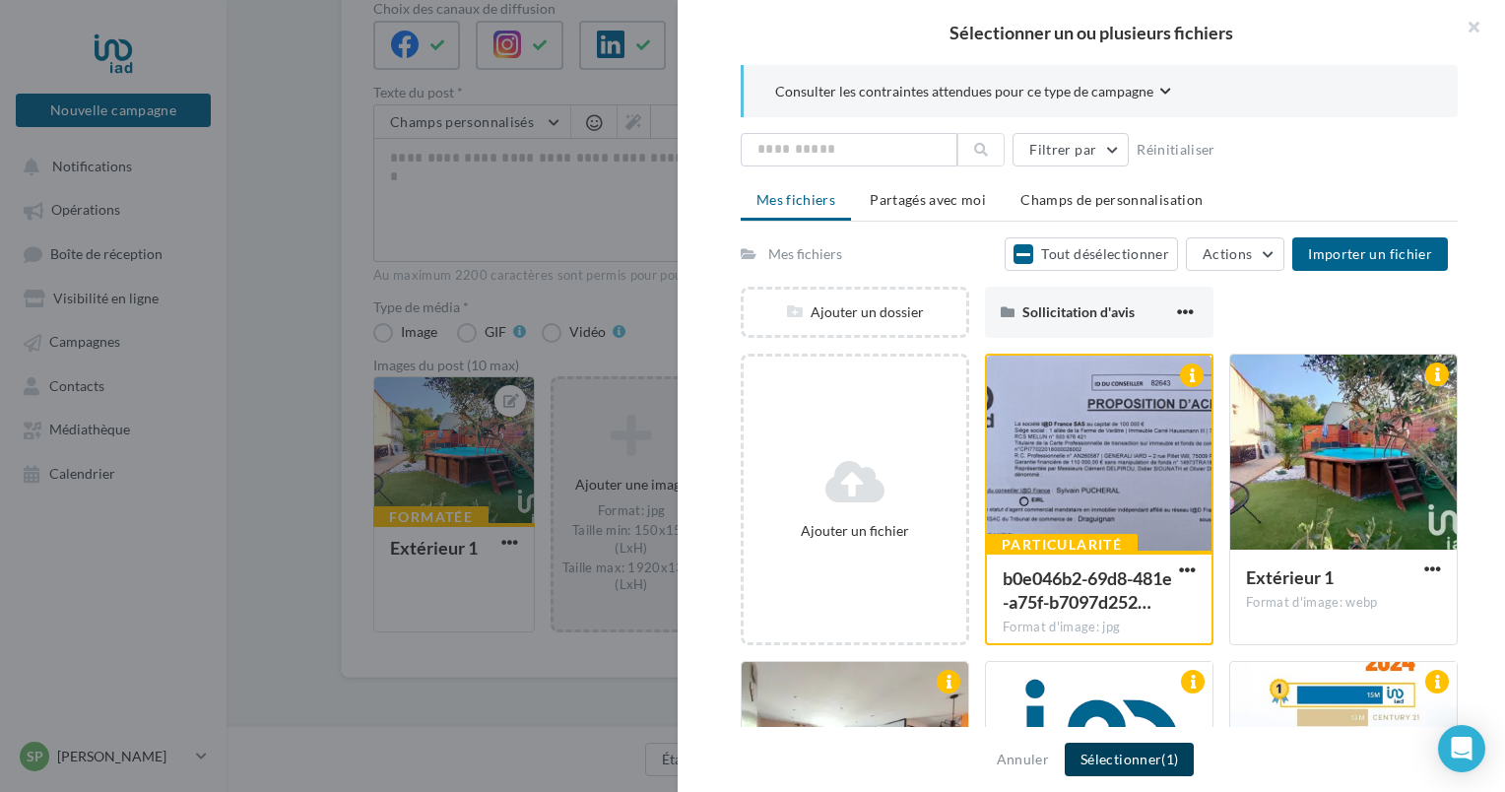
click at [1158, 758] on button "Sélectionner (1)" at bounding box center [1129, 759] width 129 height 33
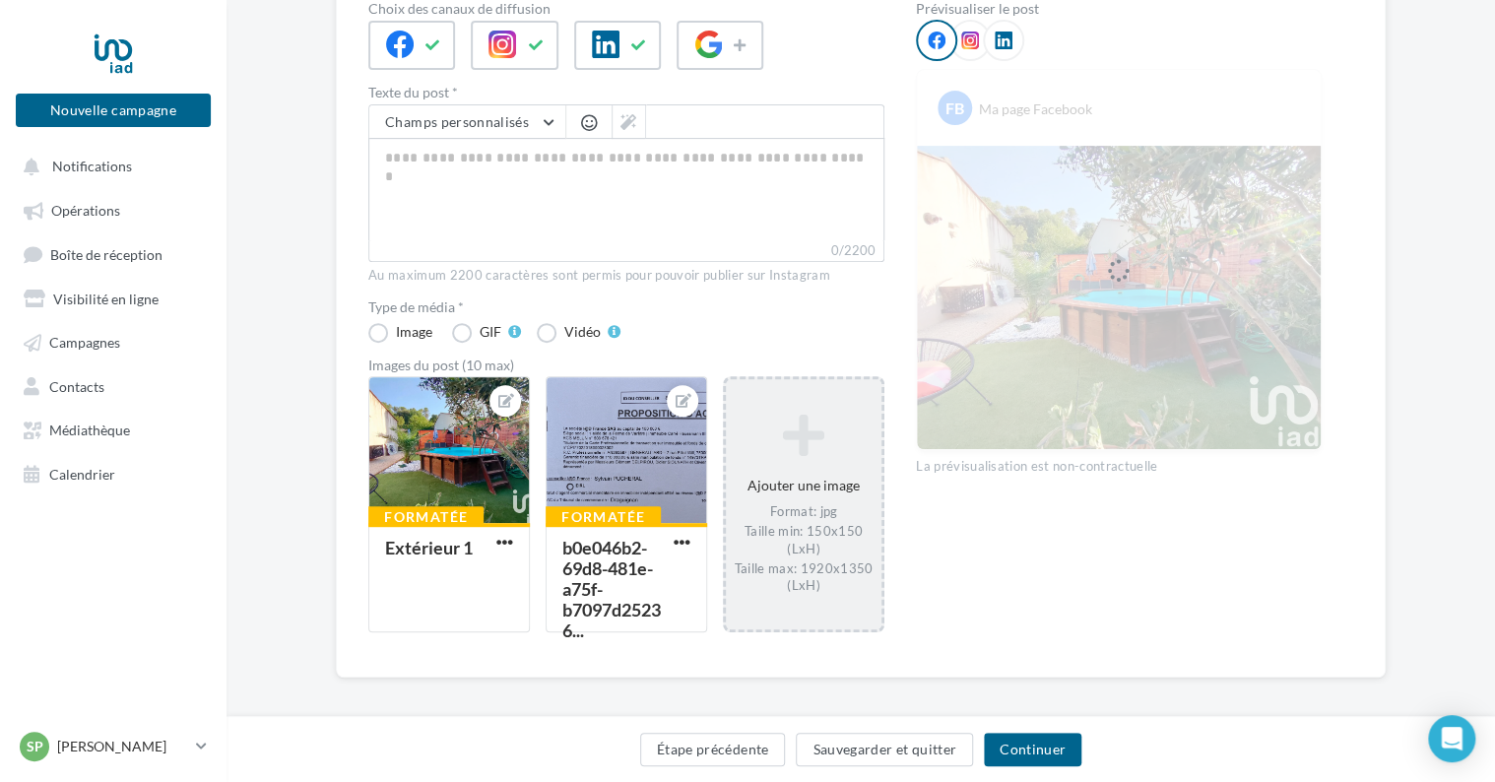
click at [776, 467] on div "Ajouter une image Format: jpg Taille min: 150x150 (LxH) Taille max: 1920x1350 (…" at bounding box center [804, 504] width 156 height 200
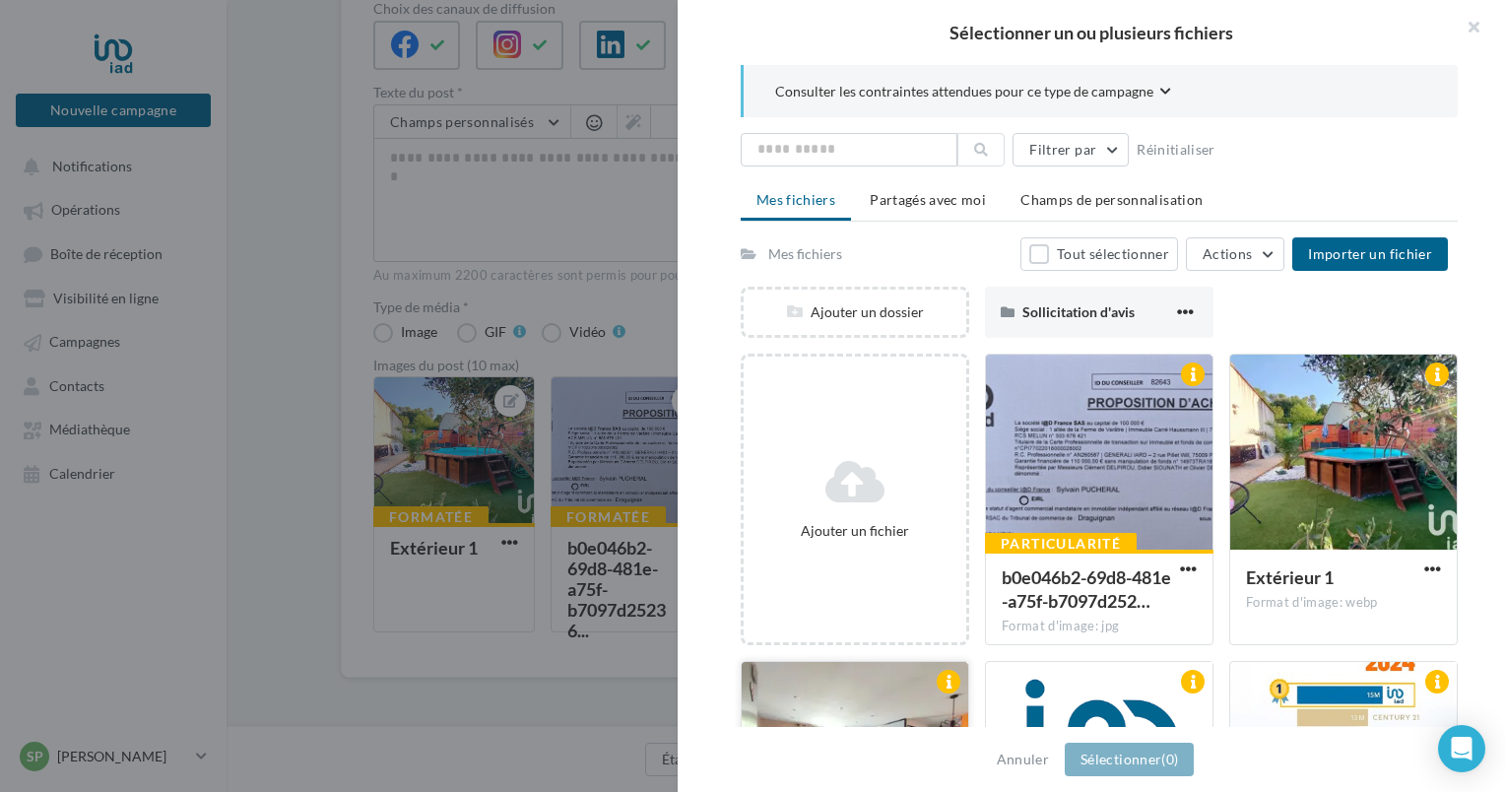
click at [898, 688] on div at bounding box center [855, 760] width 227 height 197
click at [1119, 755] on button "Sélectionner (1)" at bounding box center [1129, 759] width 129 height 33
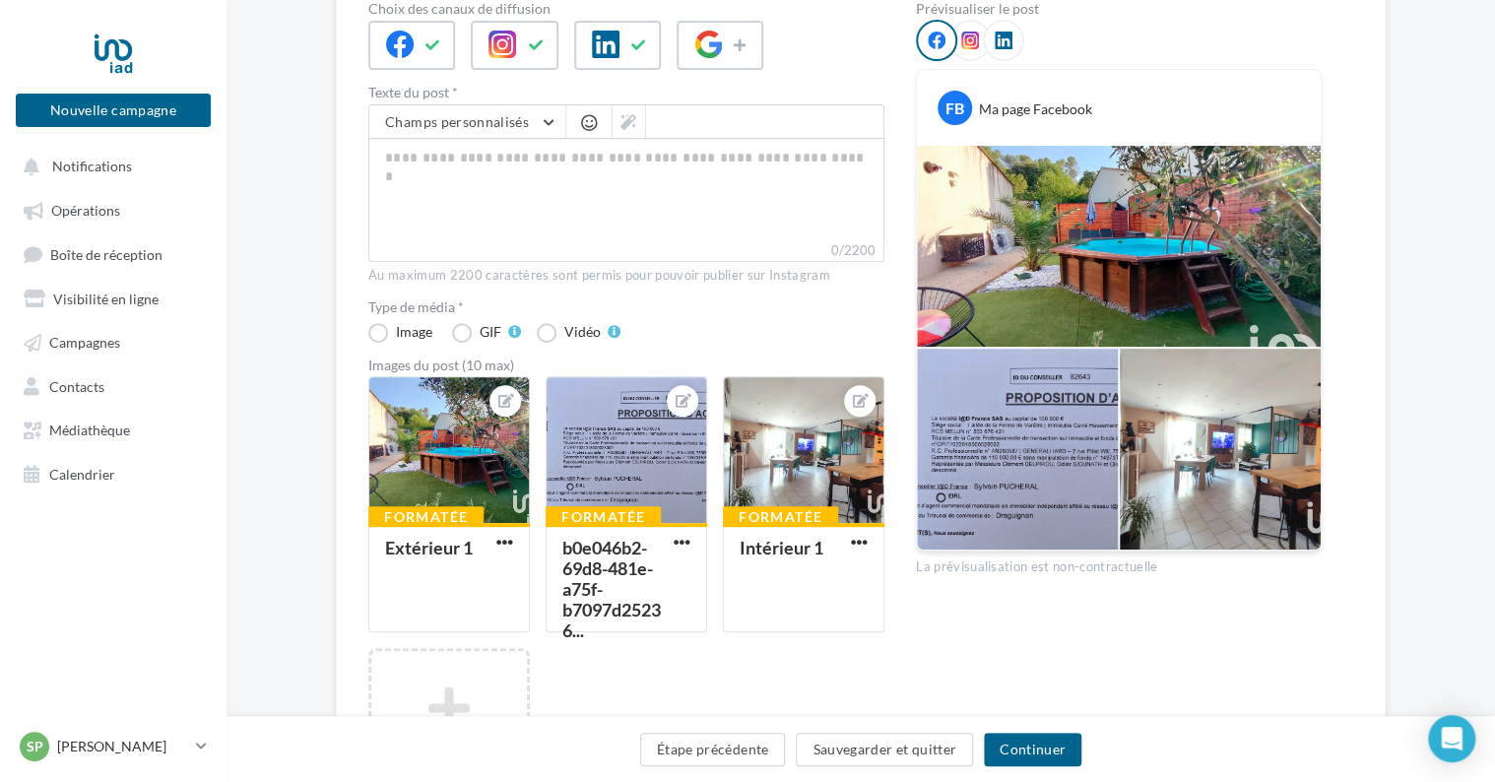
drag, startPoint x: 1020, startPoint y: 477, endPoint x: 1083, endPoint y: 231, distance: 253.2
click at [1083, 231] on div at bounding box center [1119, 348] width 404 height 404
drag, startPoint x: 656, startPoint y: 476, endPoint x: 622, endPoint y: 469, distance: 35.2
click at [622, 469] on div at bounding box center [627, 451] width 160 height 148
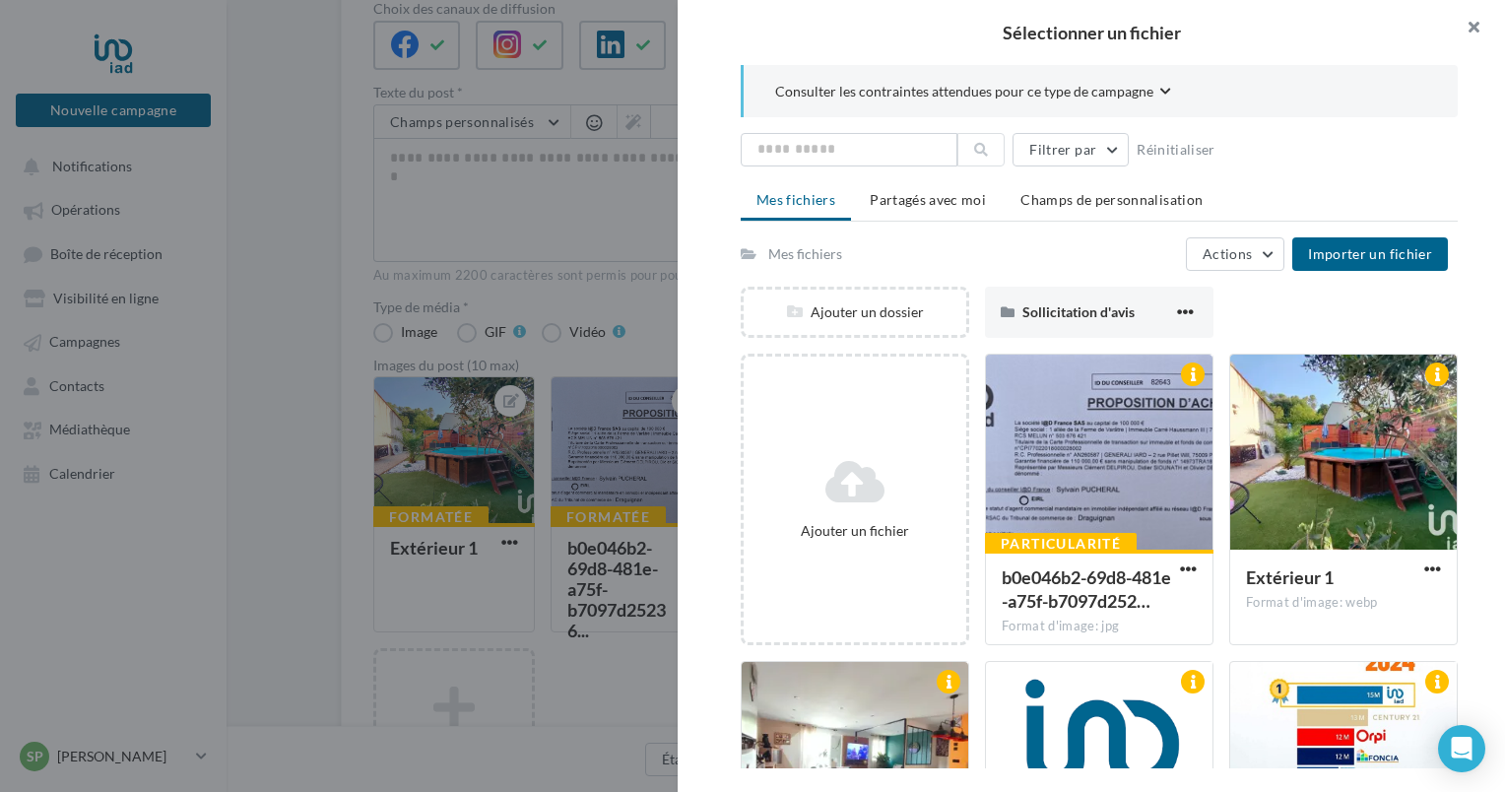
click at [1470, 24] on button "button" at bounding box center [1465, 29] width 79 height 59
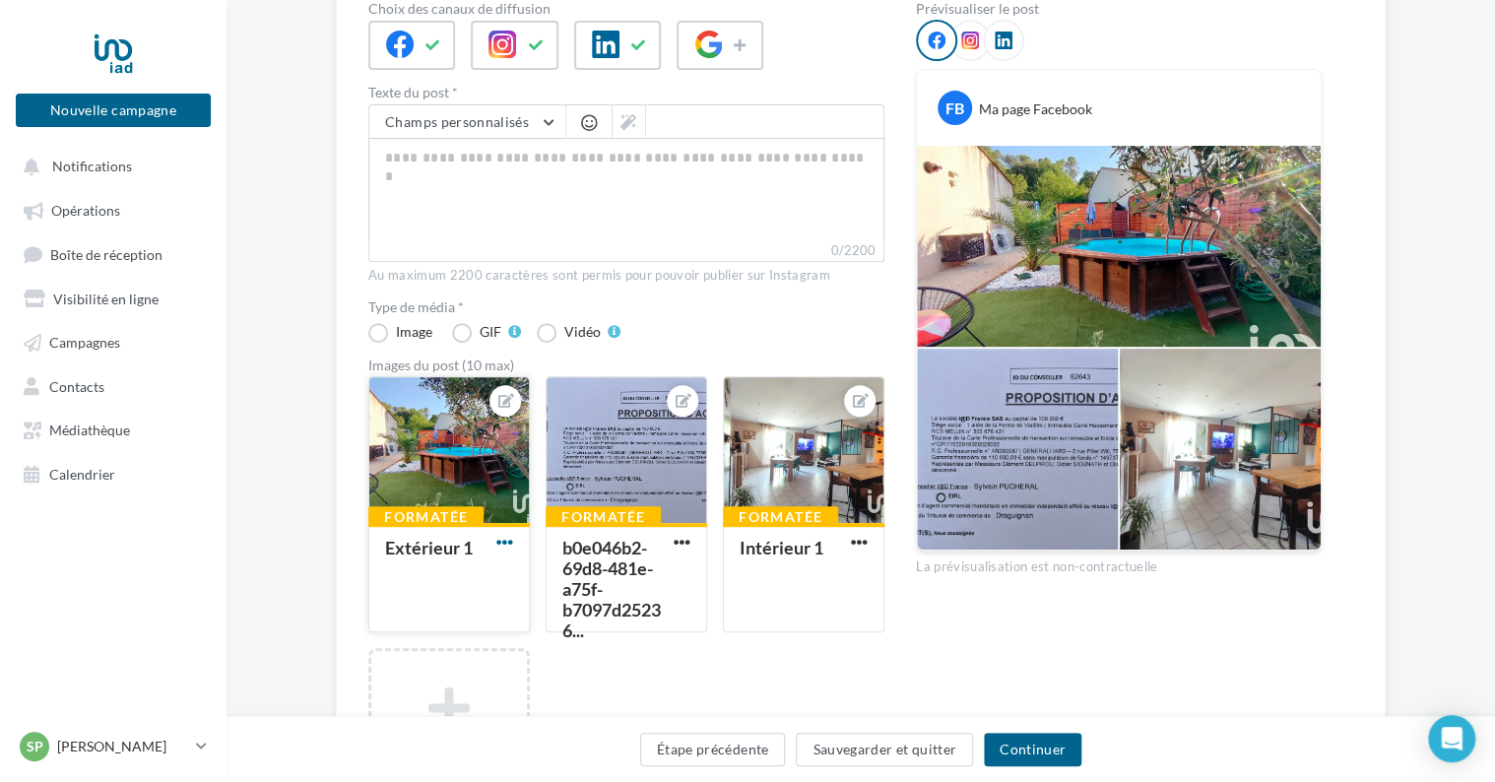
click at [507, 539] on span "button" at bounding box center [504, 542] width 17 height 17
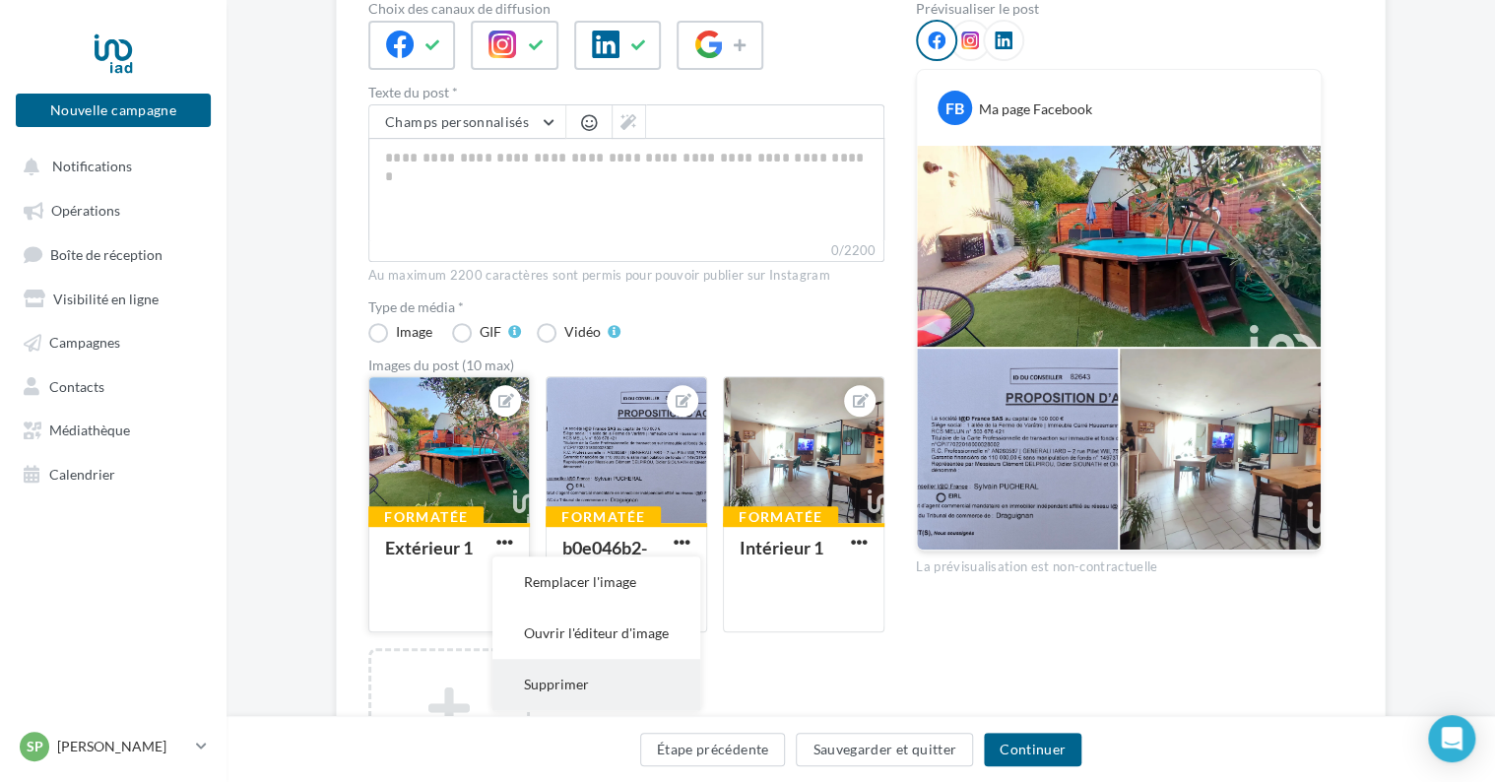
click at [560, 679] on button "Supprimer" at bounding box center [596, 684] width 208 height 51
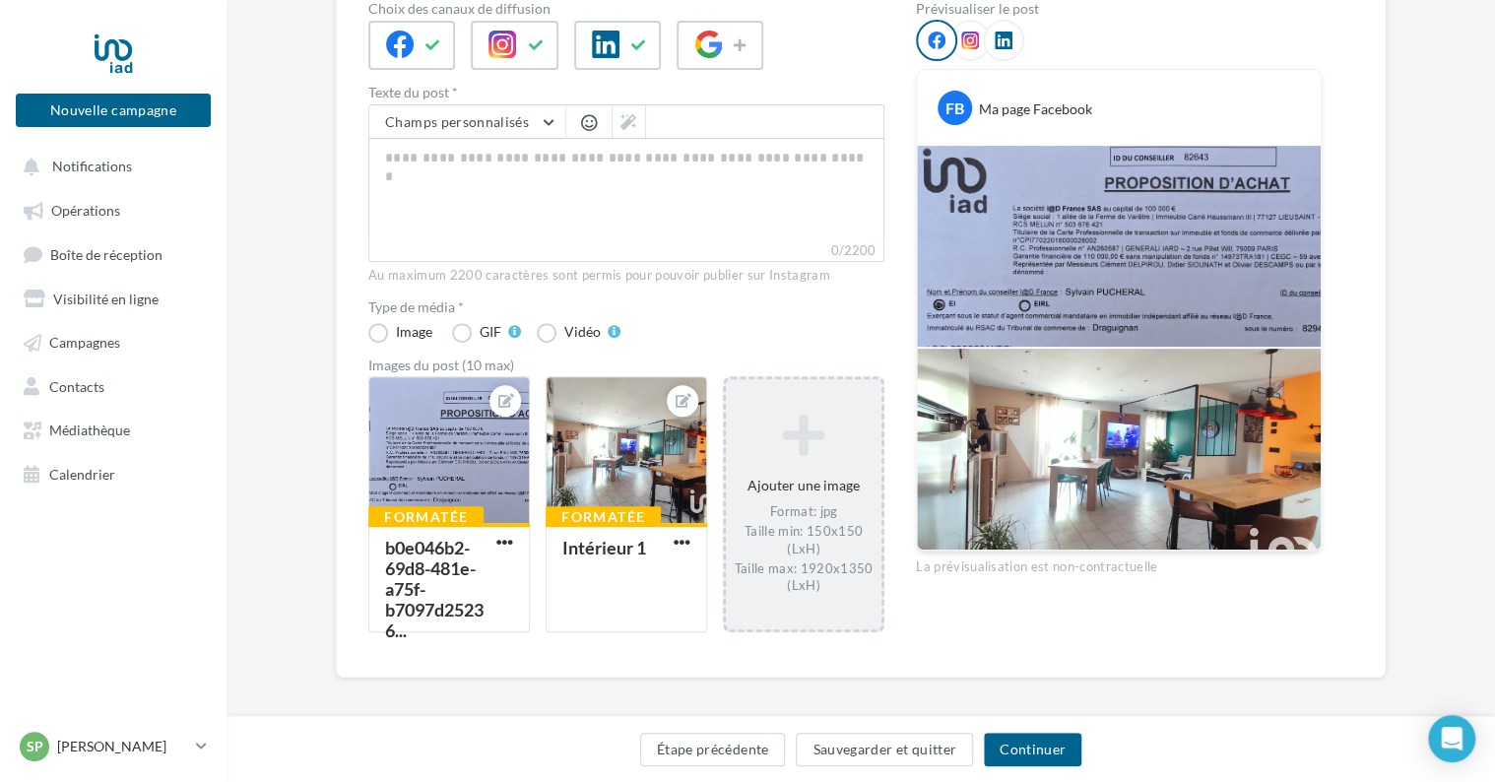
click at [781, 472] on div "Ajouter une image Format: jpg Taille min: 150x150 (LxH) Taille max: 1920x1350 (…" at bounding box center [804, 504] width 156 height 200
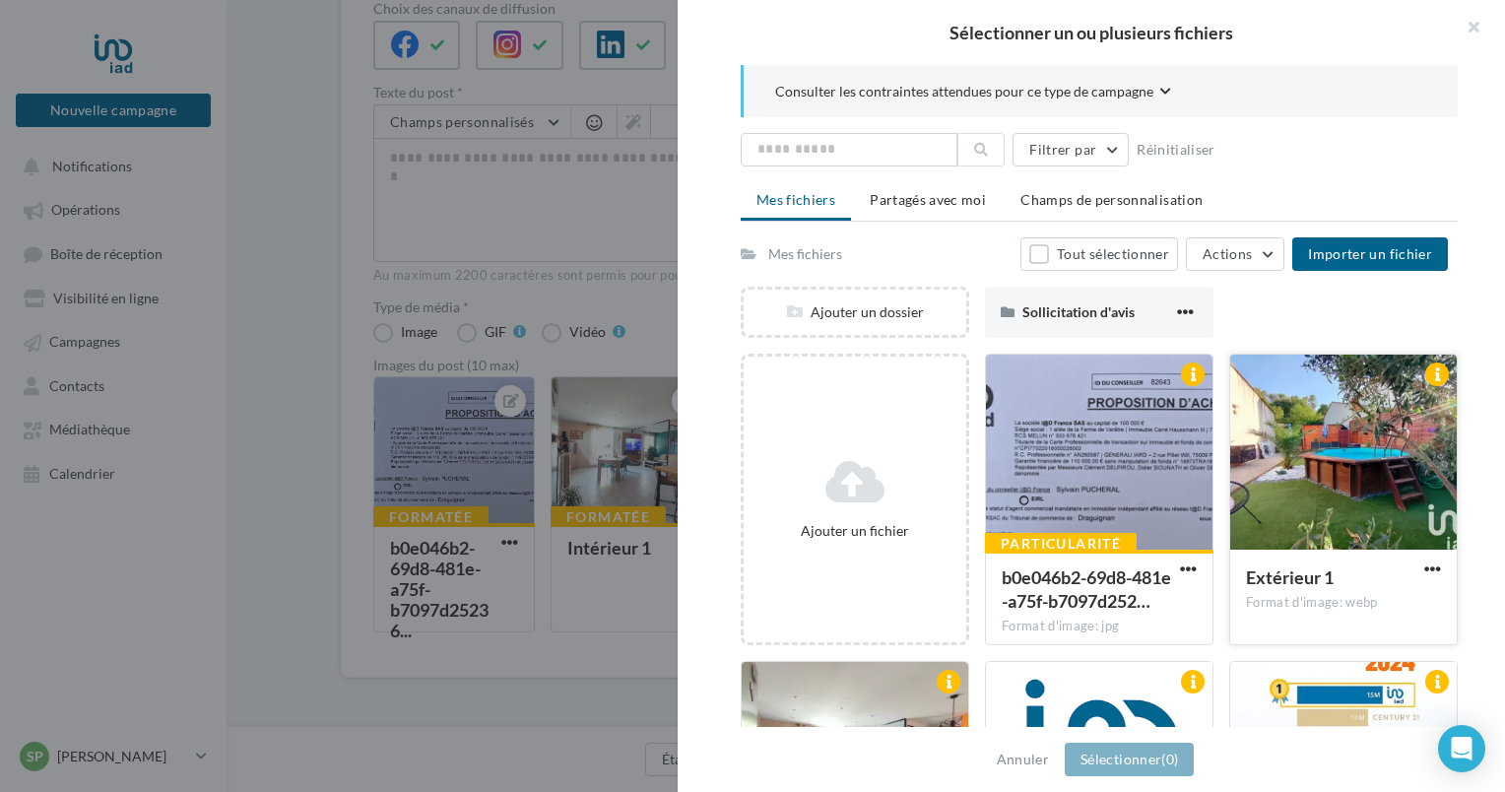
click at [1375, 494] on div at bounding box center [1343, 453] width 227 height 197
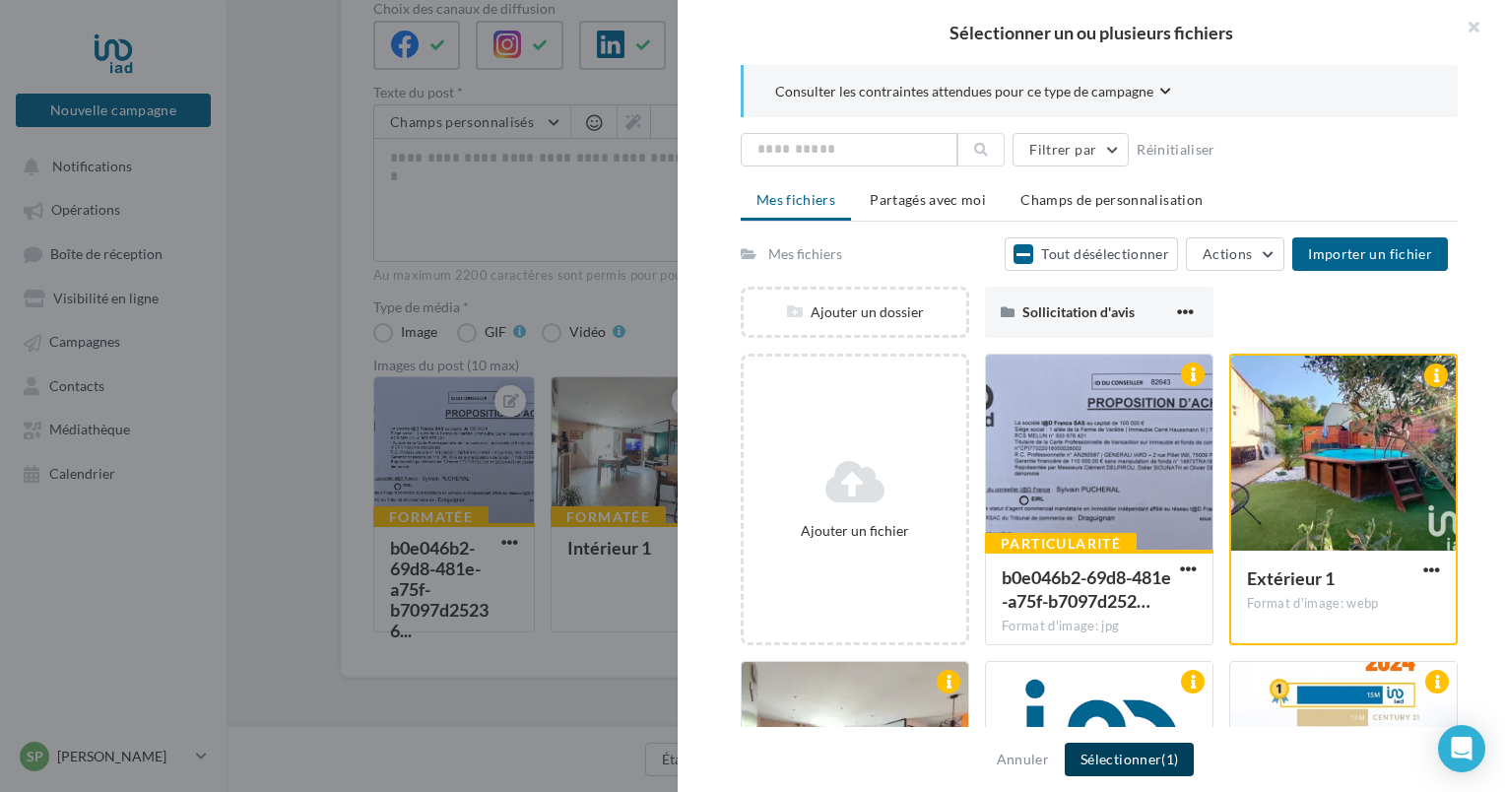
click at [1152, 748] on button "Sélectionner (1)" at bounding box center [1129, 759] width 129 height 33
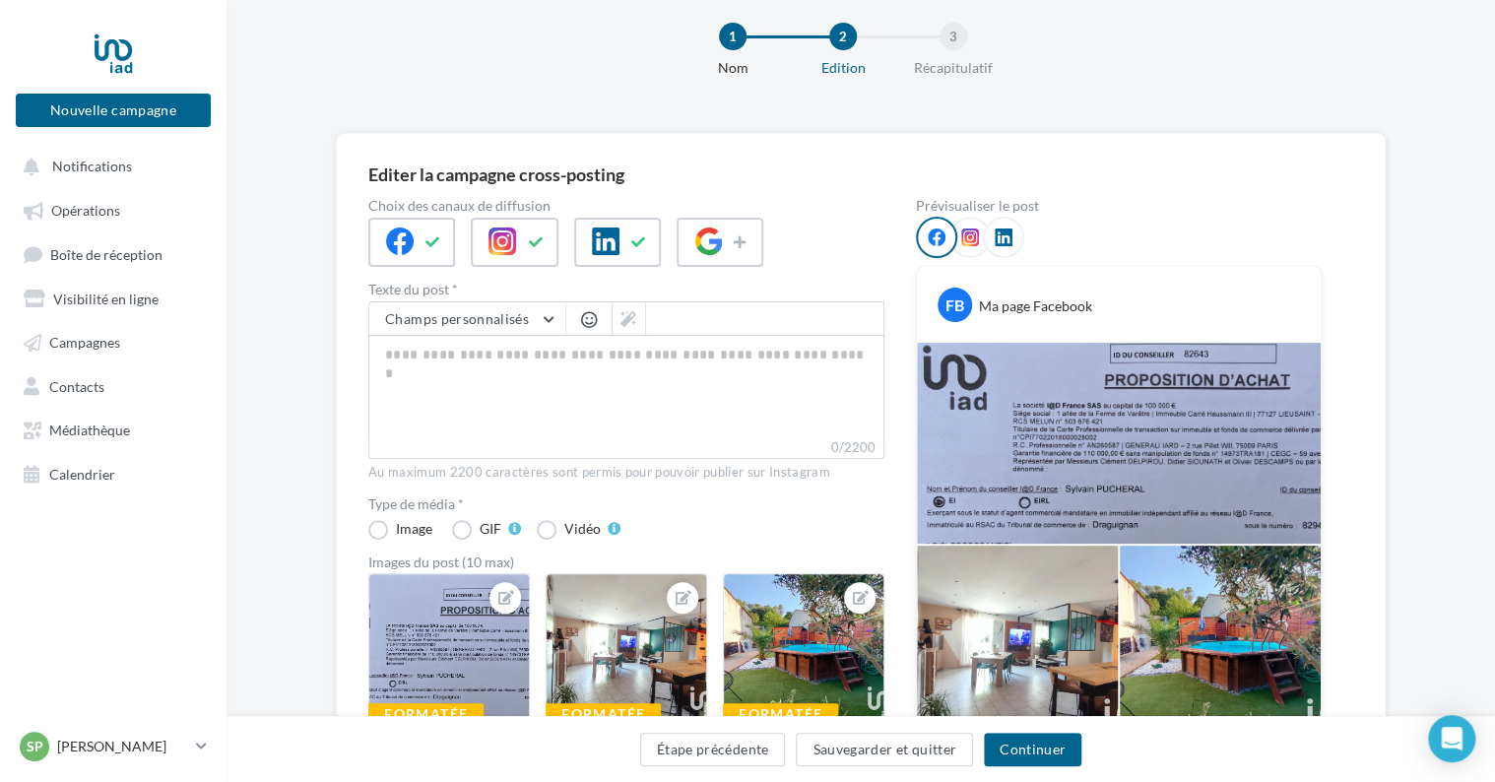
scroll to position [0, 0]
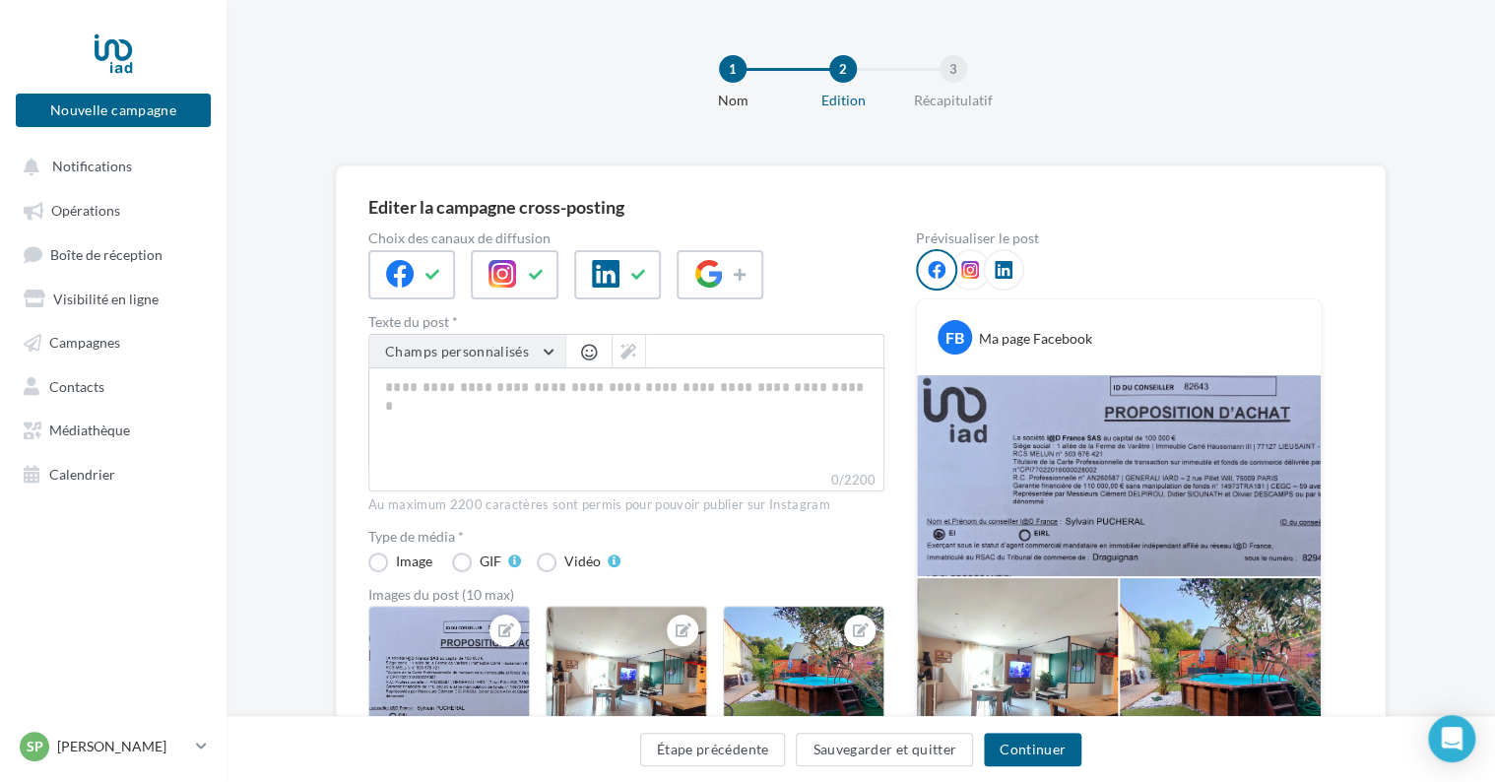
click at [548, 346] on button "Champs personnalisés" at bounding box center [467, 351] width 196 height 33
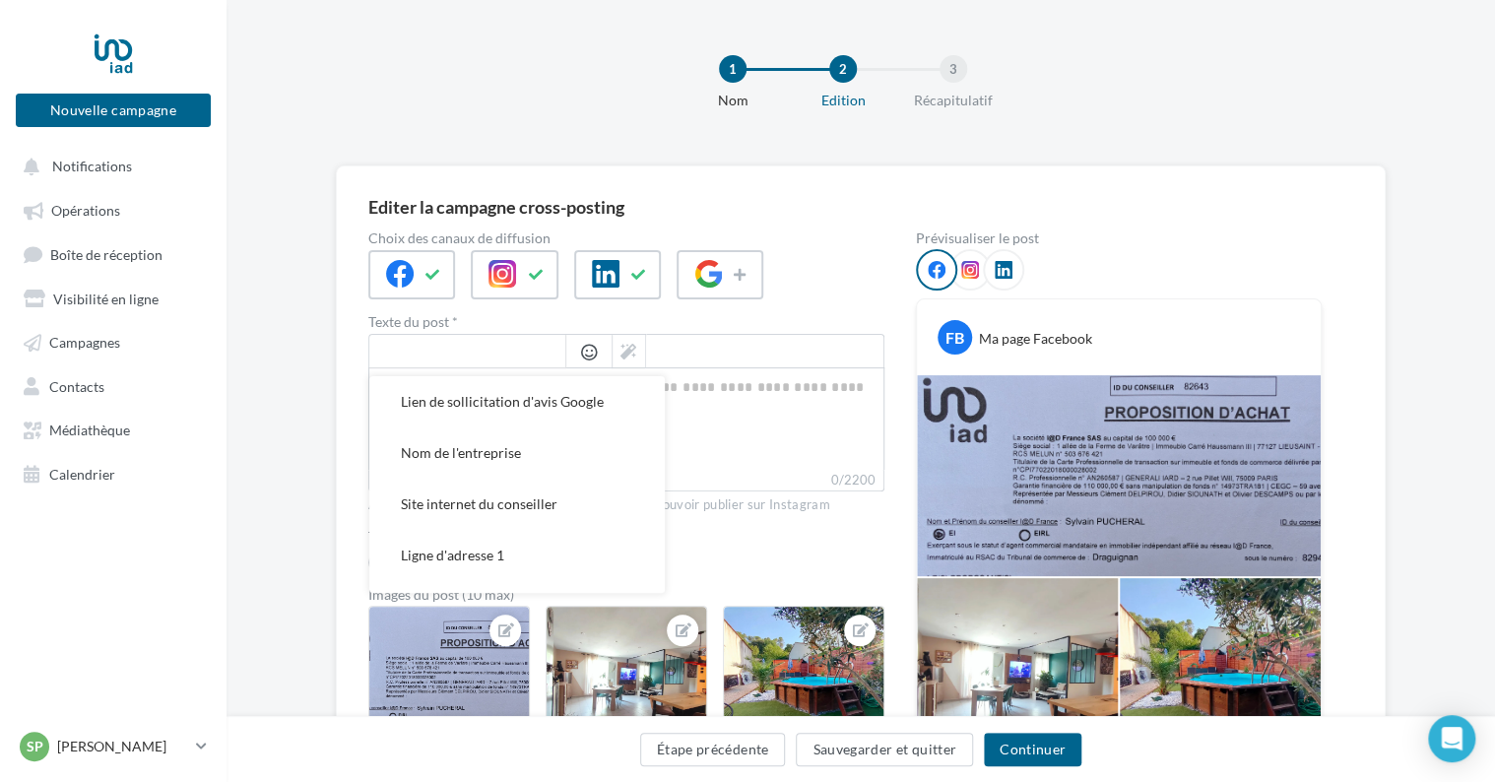
click at [540, 346] on input "text" at bounding box center [467, 351] width 196 height 33
click at [797, 285] on div at bounding box center [626, 274] width 516 height 49
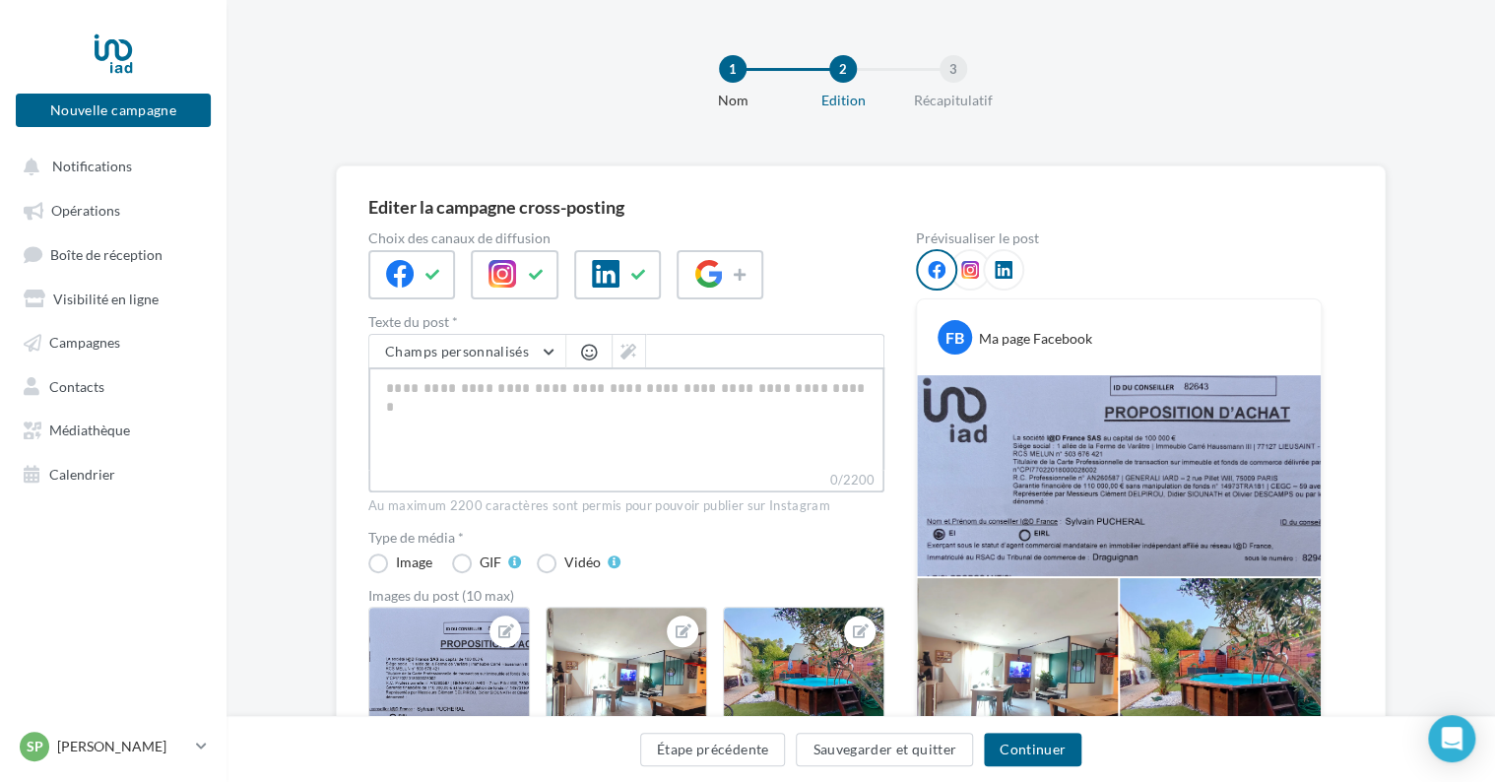
click at [475, 389] on textarea "0/2200" at bounding box center [626, 418] width 516 height 102
